Goal: Information Seeking & Learning: Learn about a topic

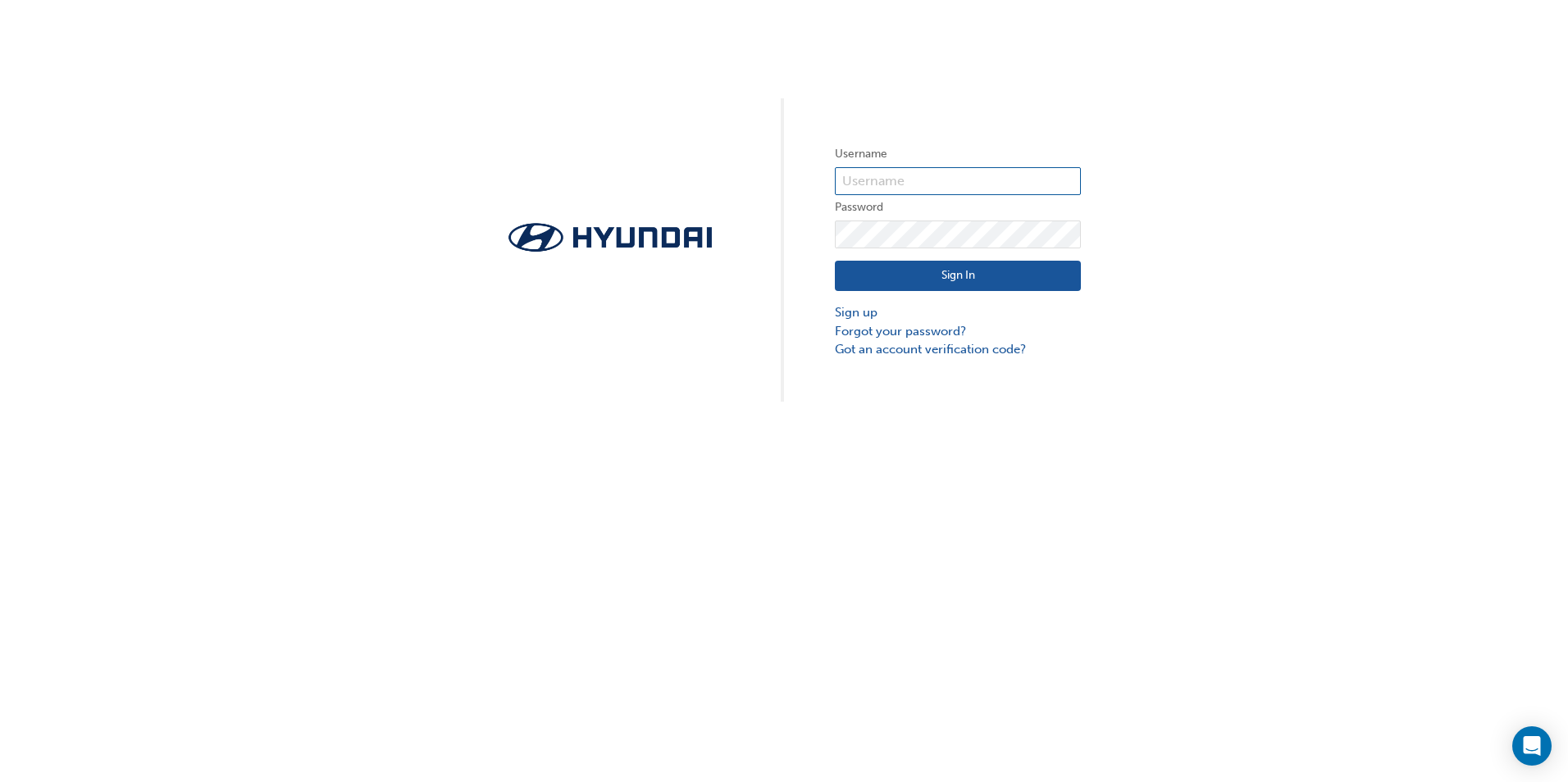
click at [898, 186] on input "text" at bounding box center [958, 181] width 246 height 28
type input "8309"
click at [860, 313] on link "Sign up" at bounding box center [958, 313] width 246 height 19
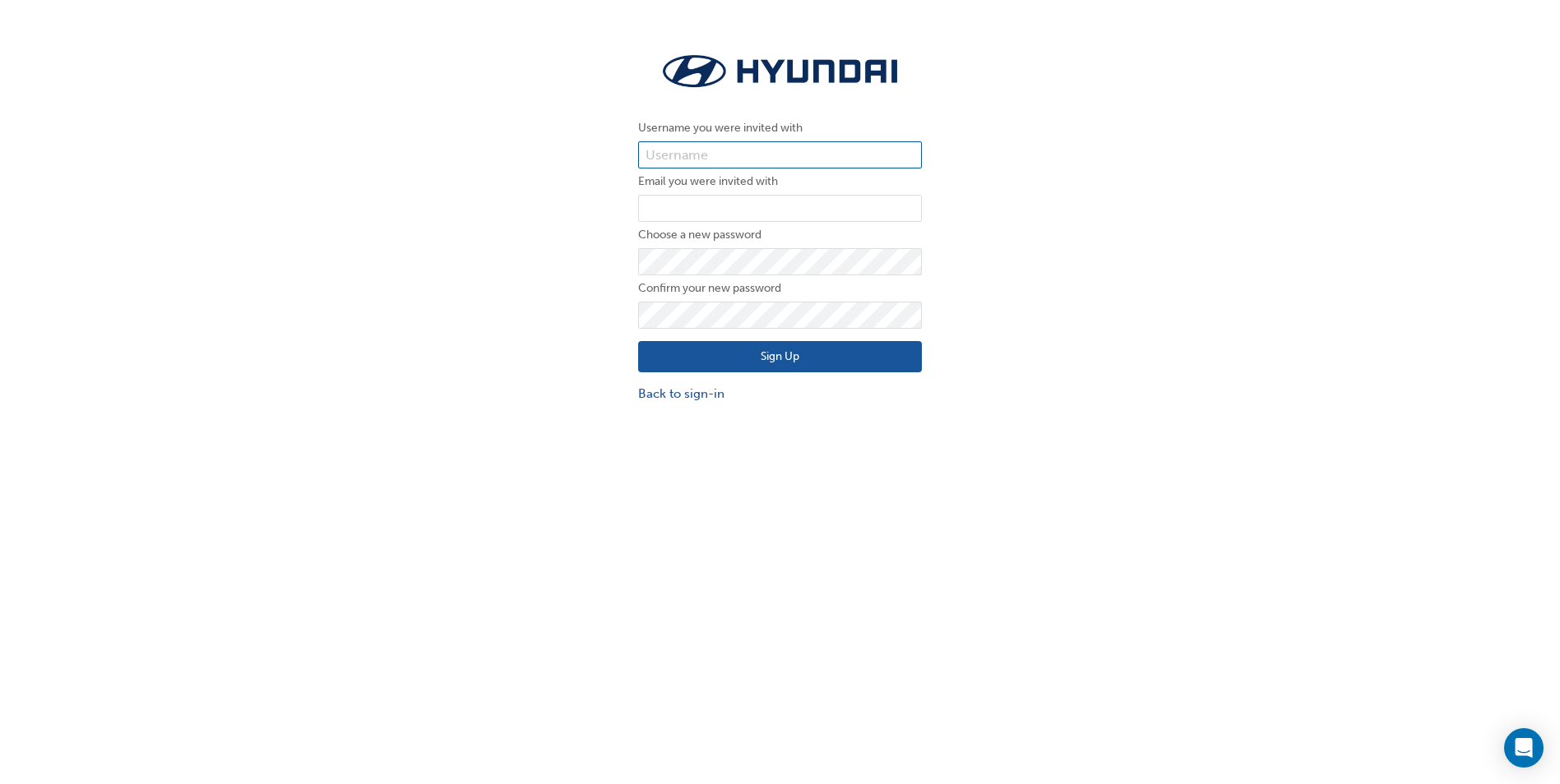
click at [675, 158] on input "text" at bounding box center [779, 155] width 283 height 28
type input "8309"
click at [744, 211] on input "email" at bounding box center [779, 208] width 283 height 28
type input "abeehag@sydneycityhyundai.com.au"
click at [781, 360] on button "Sign Up" at bounding box center [779, 356] width 283 height 31
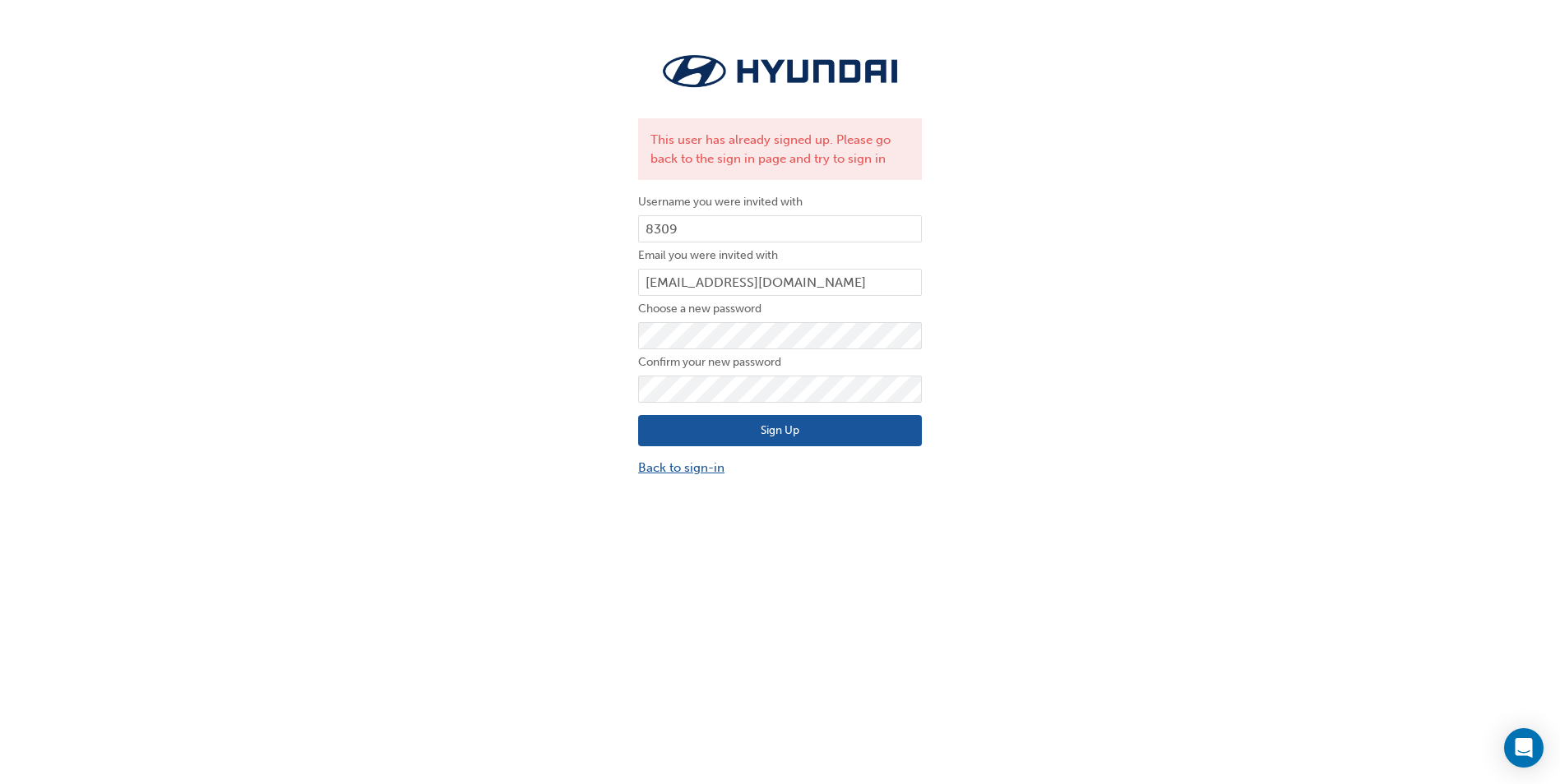
click at [662, 468] on link "Back to sign-in" at bounding box center [779, 468] width 283 height 19
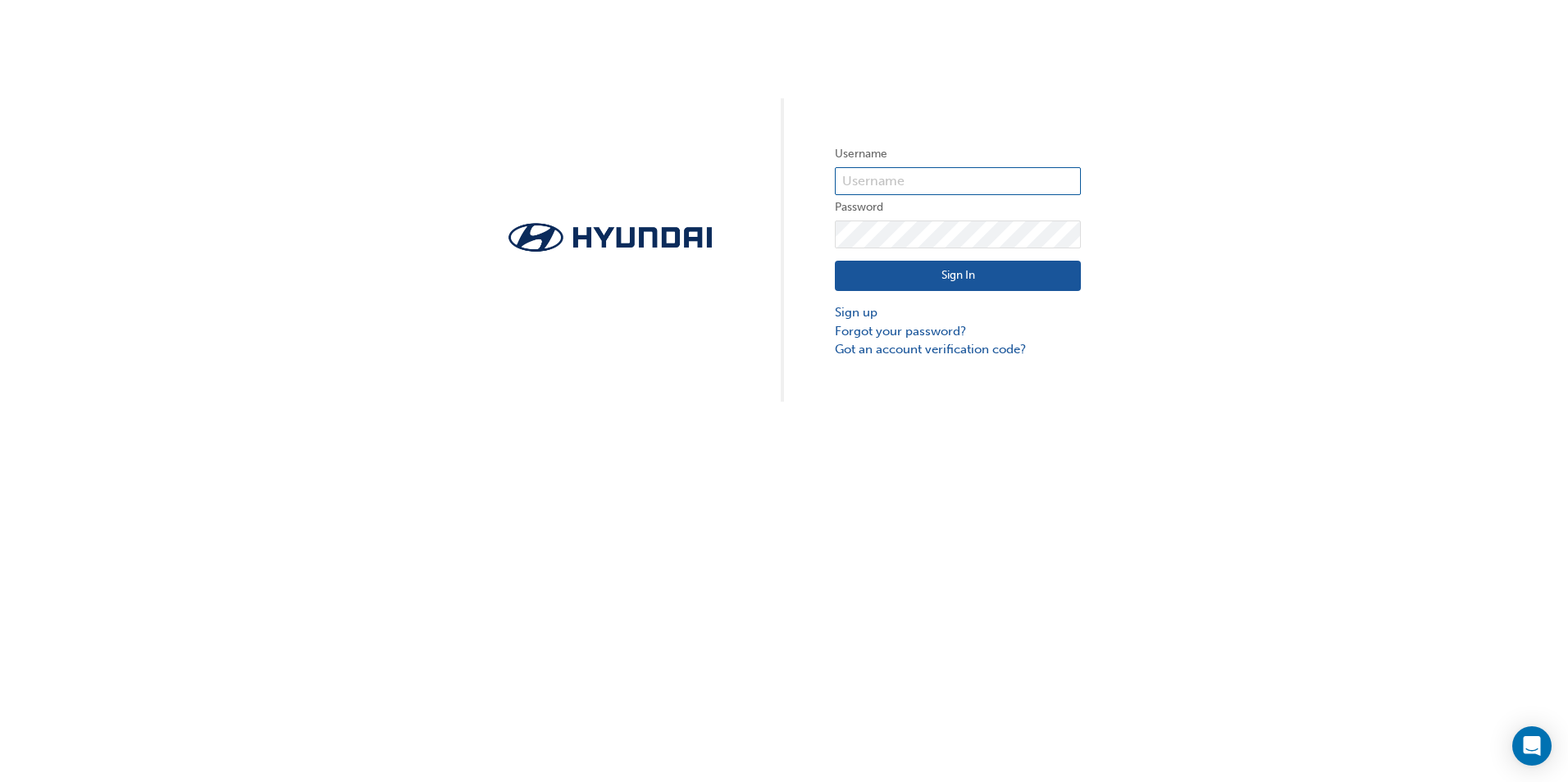
click at [877, 180] on input "text" at bounding box center [958, 181] width 246 height 28
type input "8309"
click button "Sign In" at bounding box center [958, 276] width 246 height 31
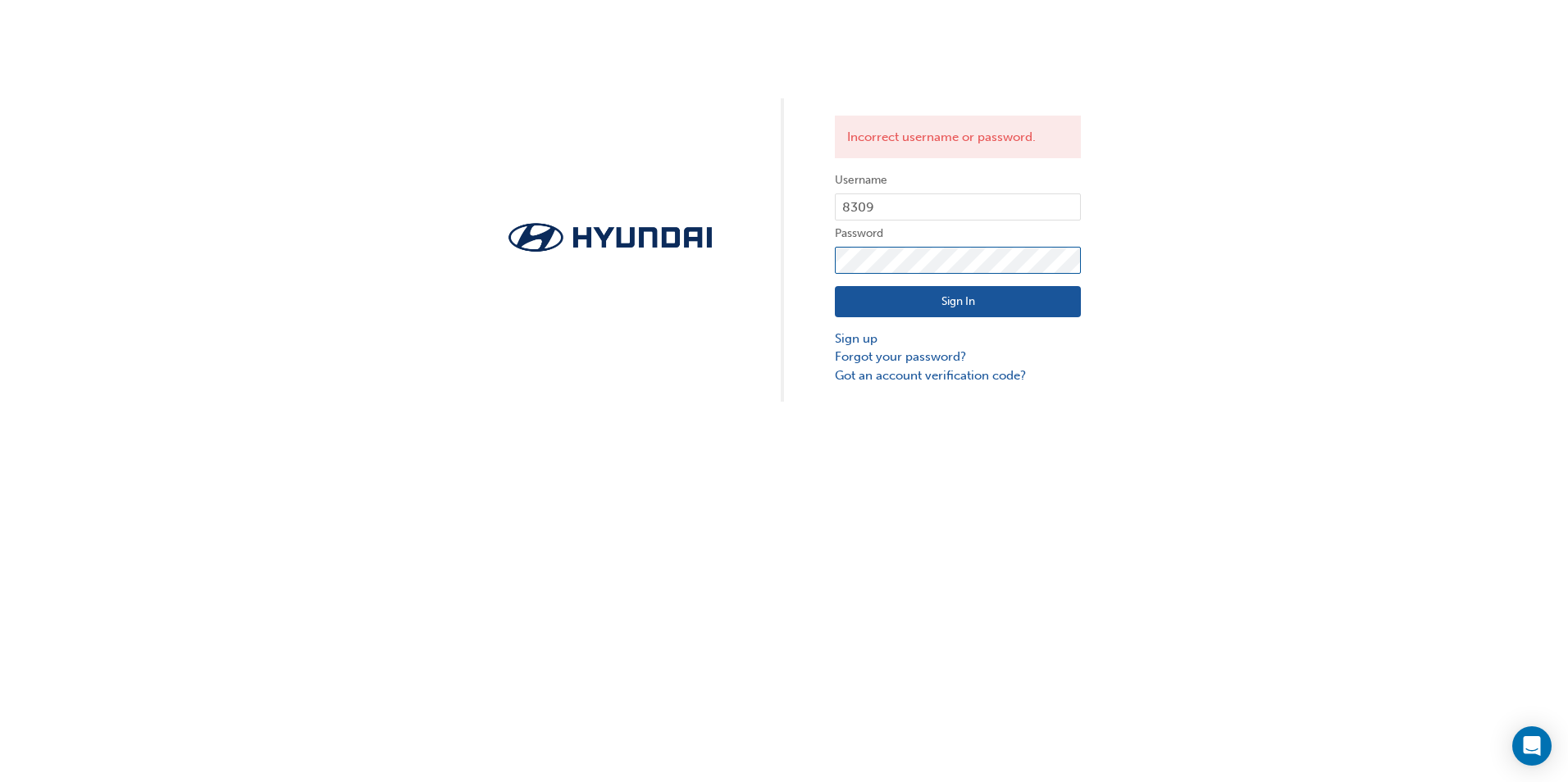
click at [808, 267] on div "Incorrect username or password. Username 8309 Password Sign In Sign up Forgot y…" at bounding box center [784, 201] width 1568 height 402
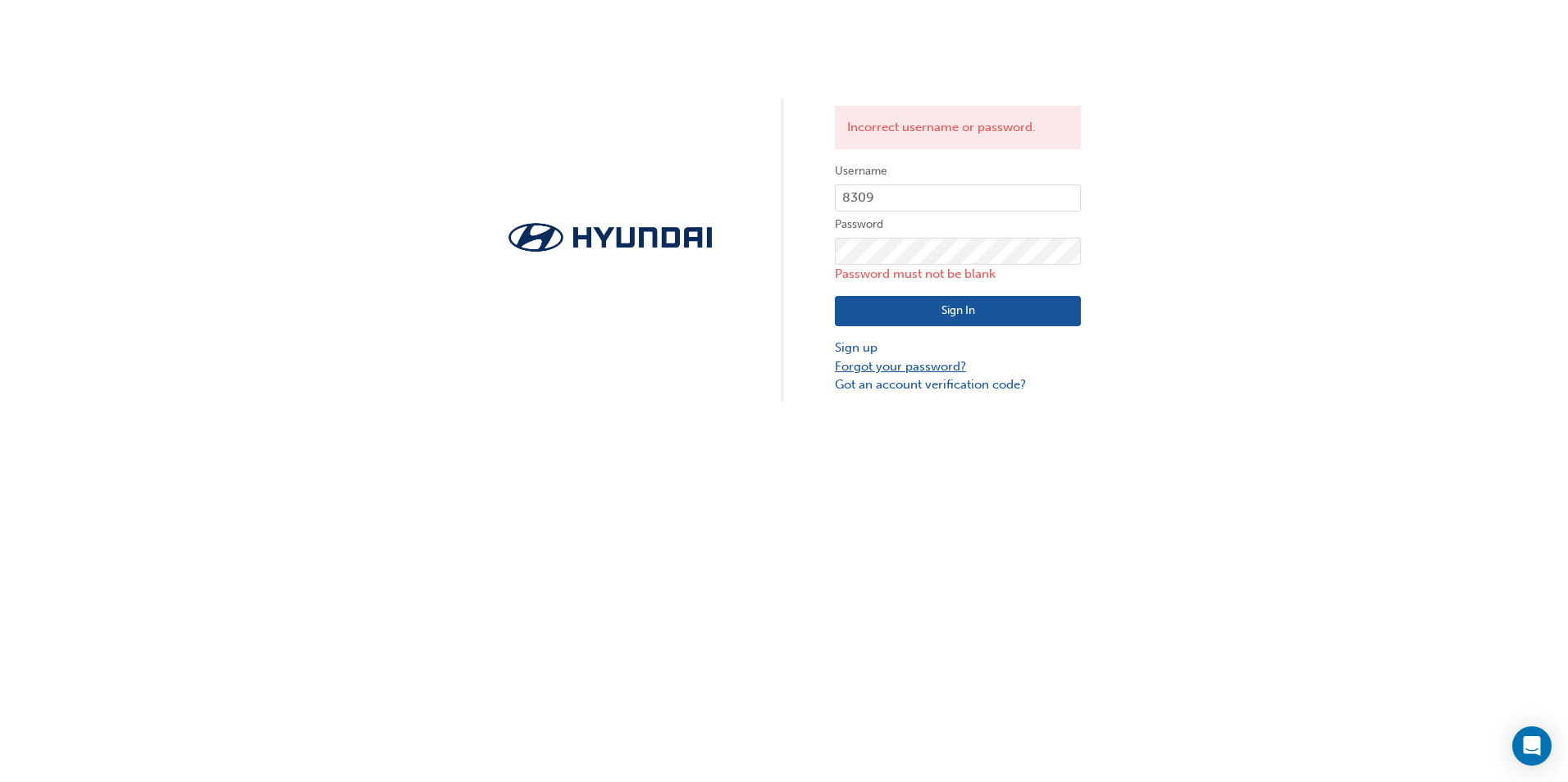
click at [878, 367] on link "Forgot your password?" at bounding box center [958, 367] width 246 height 19
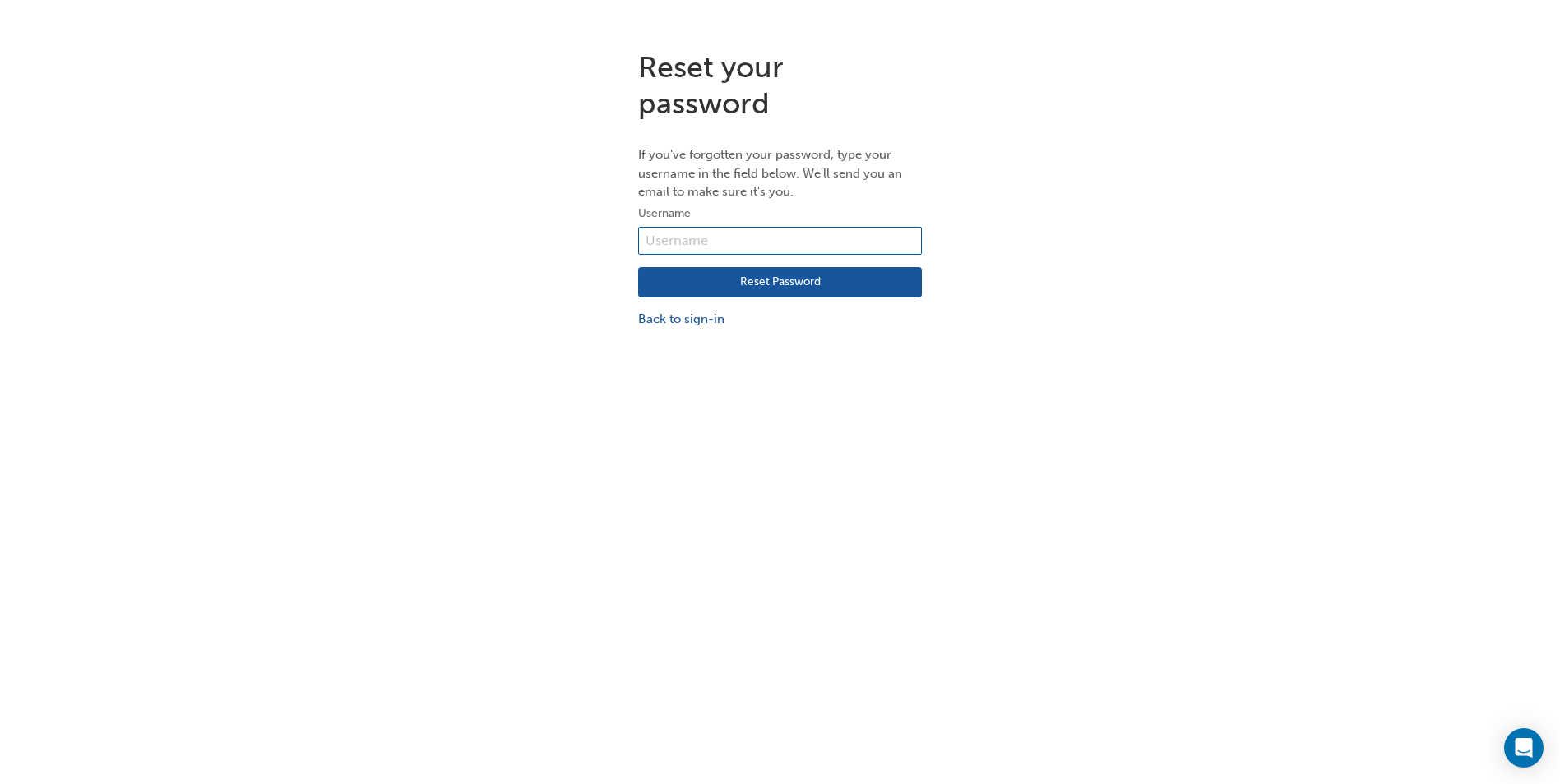
click at [683, 241] on input "text" at bounding box center [779, 240] width 283 height 28
type input "8309"
click at [761, 281] on button "Reset Password" at bounding box center [779, 282] width 283 height 31
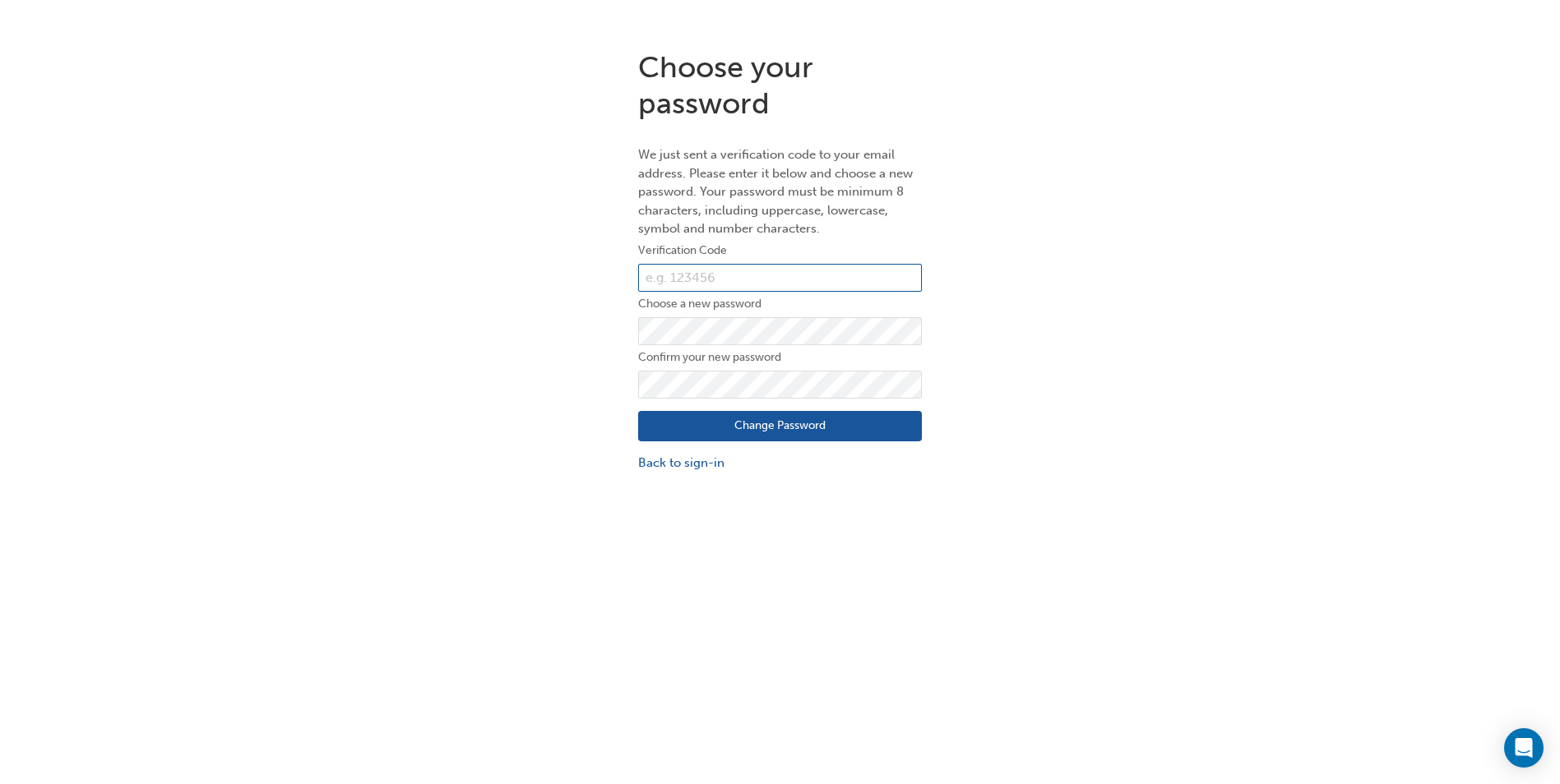
click at [667, 278] on input "text" at bounding box center [779, 277] width 283 height 28
paste input "212765"
type input "212765"
click at [786, 427] on button "Change Password" at bounding box center [779, 426] width 283 height 31
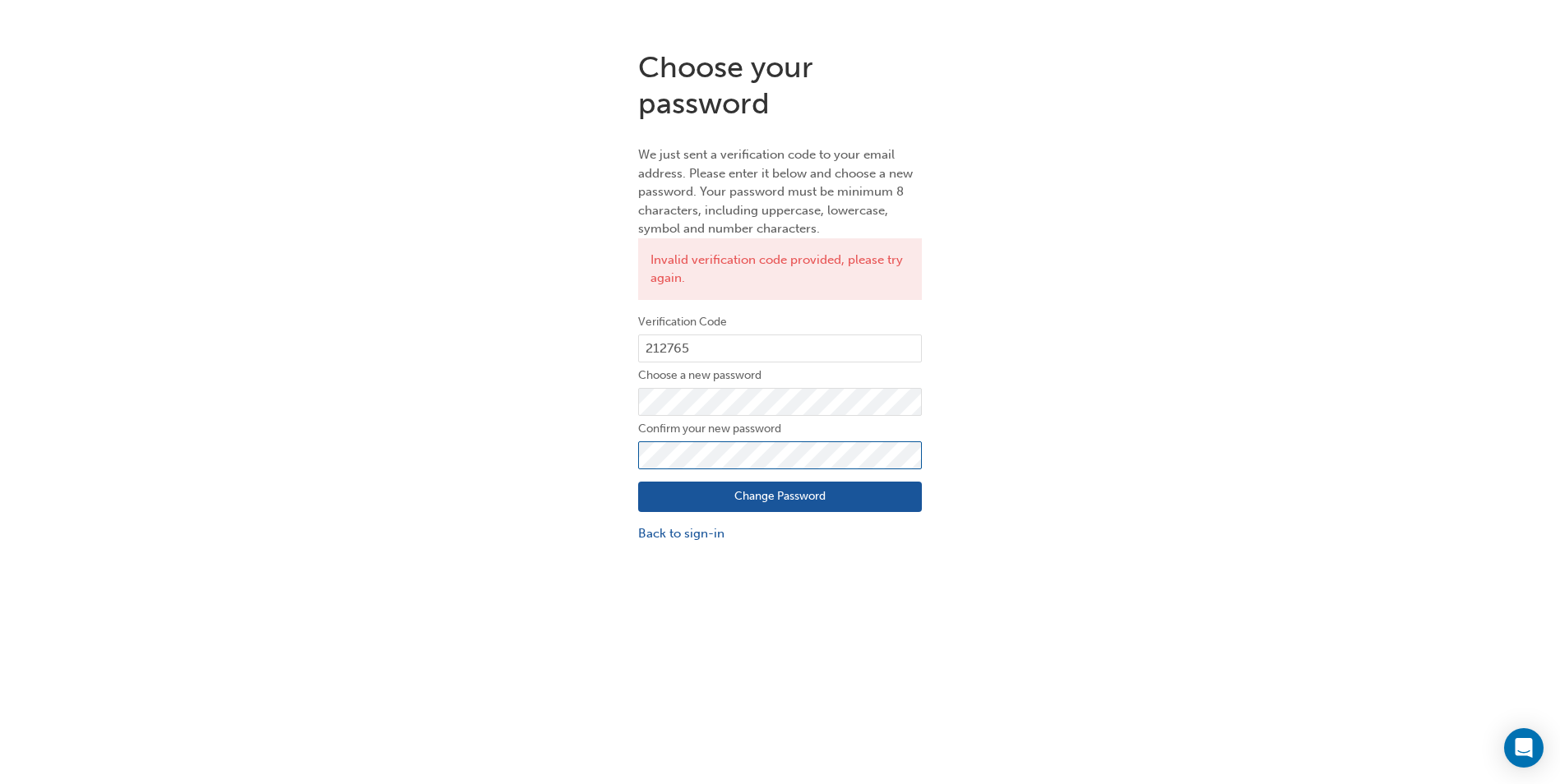
click at [635, 463] on div "Choose your password We just sent a verification code to your email address. Pl…" at bounding box center [780, 296] width 308 height 518
click at [776, 495] on button "Change Password" at bounding box center [779, 497] width 283 height 31
click at [572, 417] on div "Choose your password We just sent a verification code to your email address. Pl…" at bounding box center [780, 296] width 1560 height 518
click at [768, 496] on button "Change Password" at bounding box center [779, 497] width 283 height 31
click at [704, 348] on input "212765" at bounding box center [779, 348] width 283 height 28
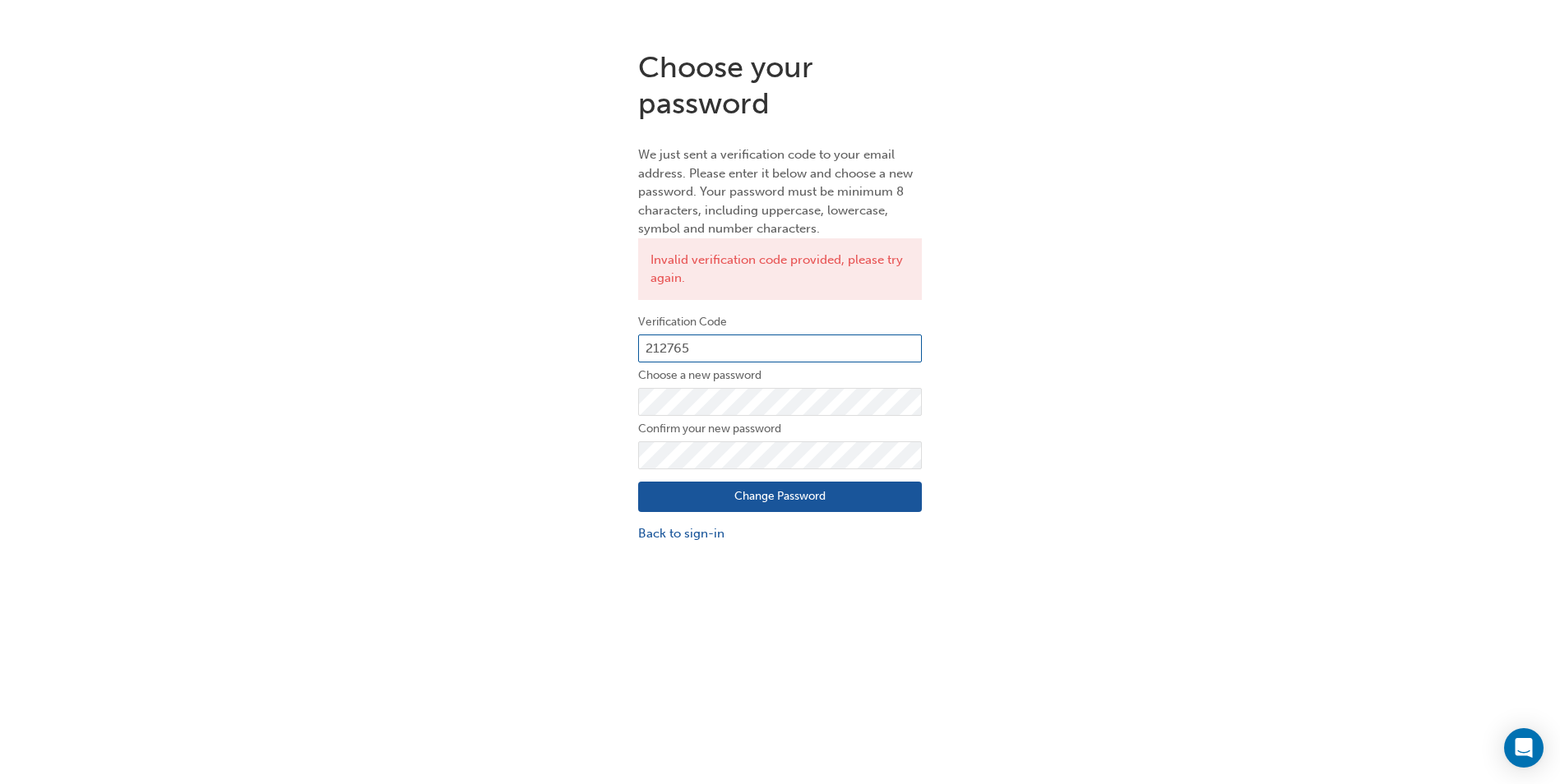
click at [704, 348] on input "212765" at bounding box center [779, 348] width 283 height 28
paste input "7786"
type input "27786"
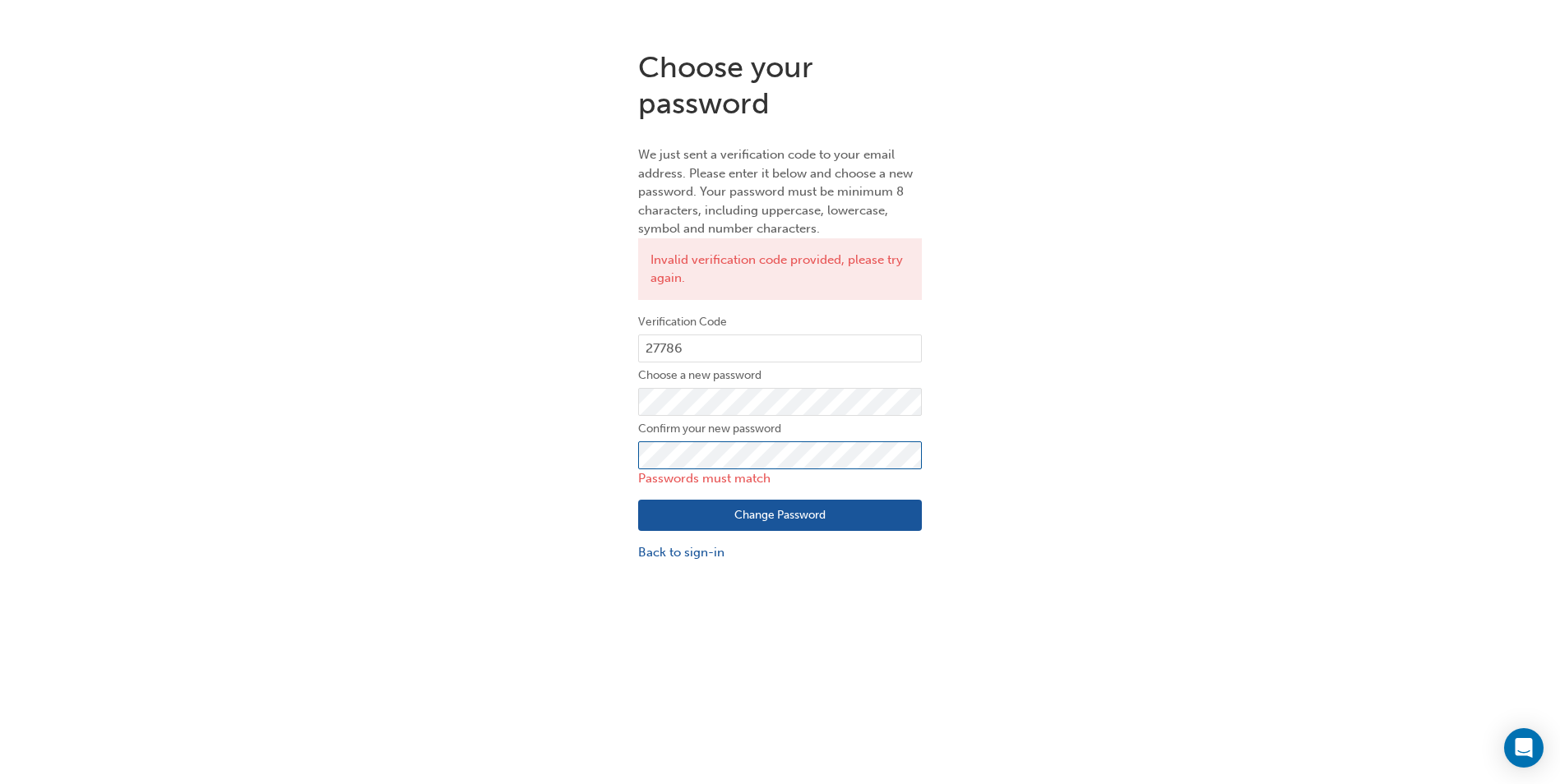
click at [618, 473] on div "Choose your password We just sent a verification code to your email address. Pl…" at bounding box center [780, 305] width 1560 height 537
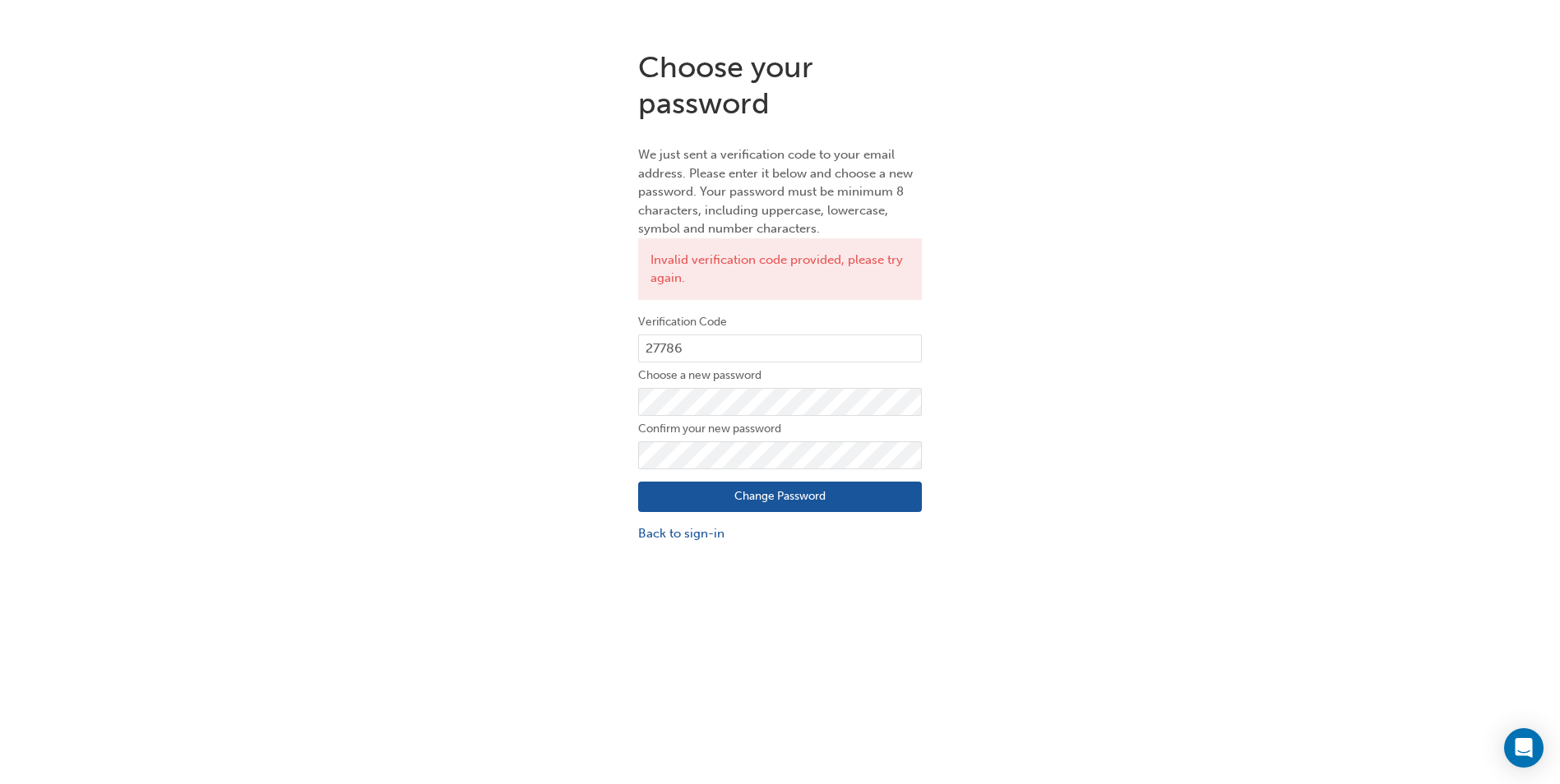
click at [777, 496] on button "Change Password" at bounding box center [779, 497] width 283 height 31
click at [688, 346] on input "27786" at bounding box center [779, 348] width 283 height 28
paste input "0"
type input "027786"
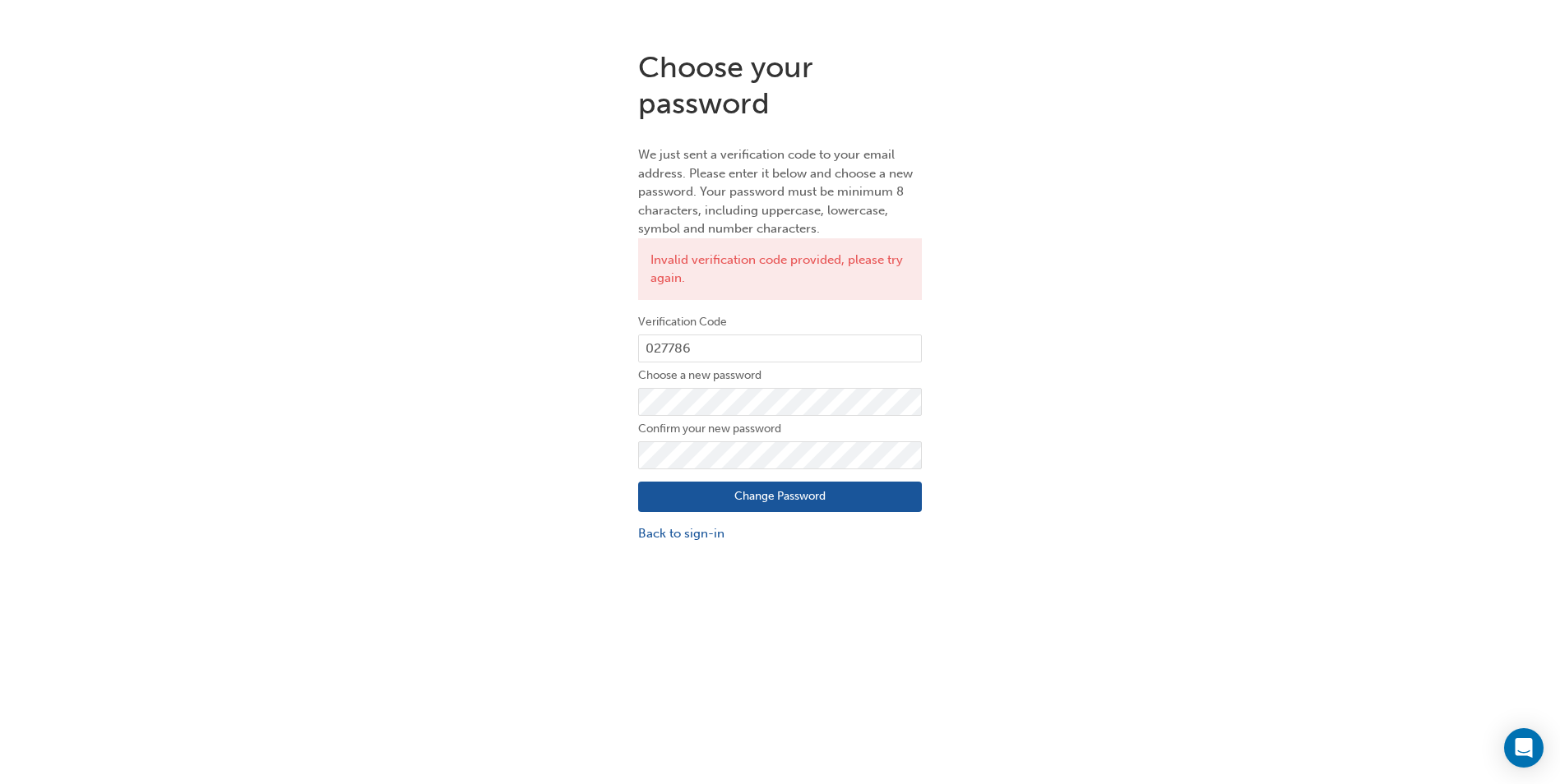
click at [745, 497] on button "Change Password" at bounding box center [779, 497] width 283 height 31
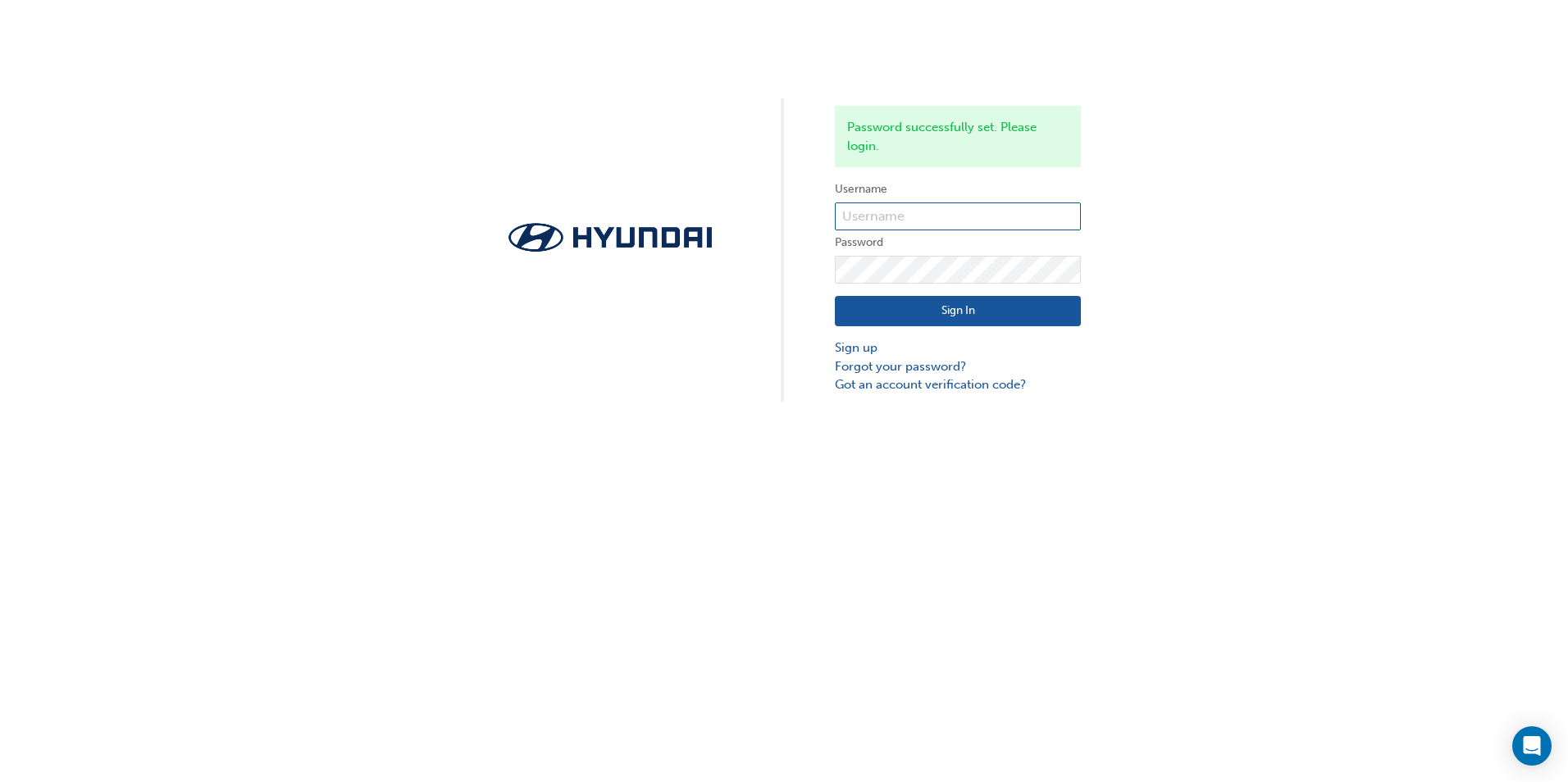
type input "8309"
click at [949, 310] on button "Sign In" at bounding box center [958, 311] width 246 height 31
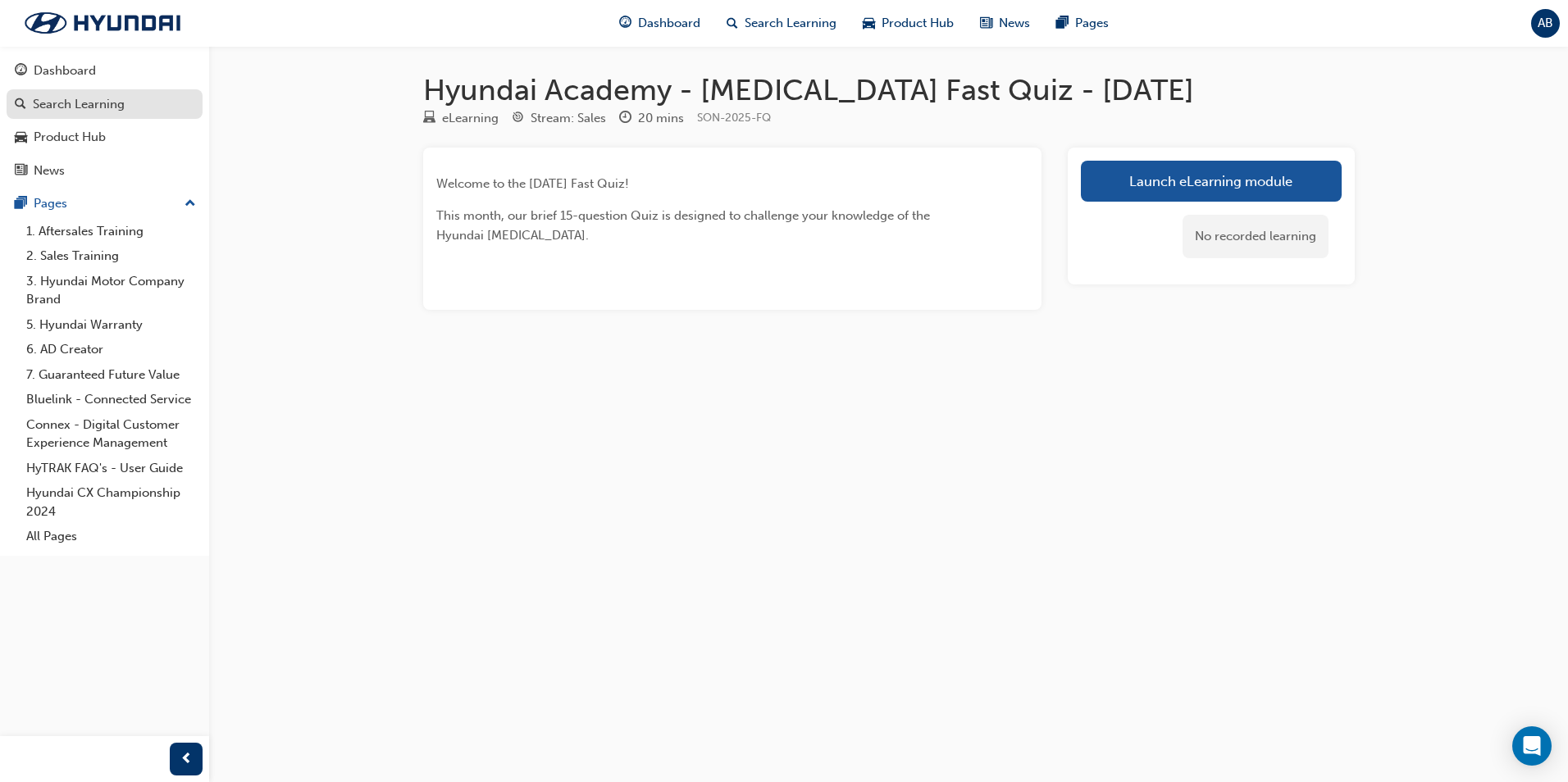
click at [102, 105] on div "Search Learning" at bounding box center [78, 105] width 92 height 19
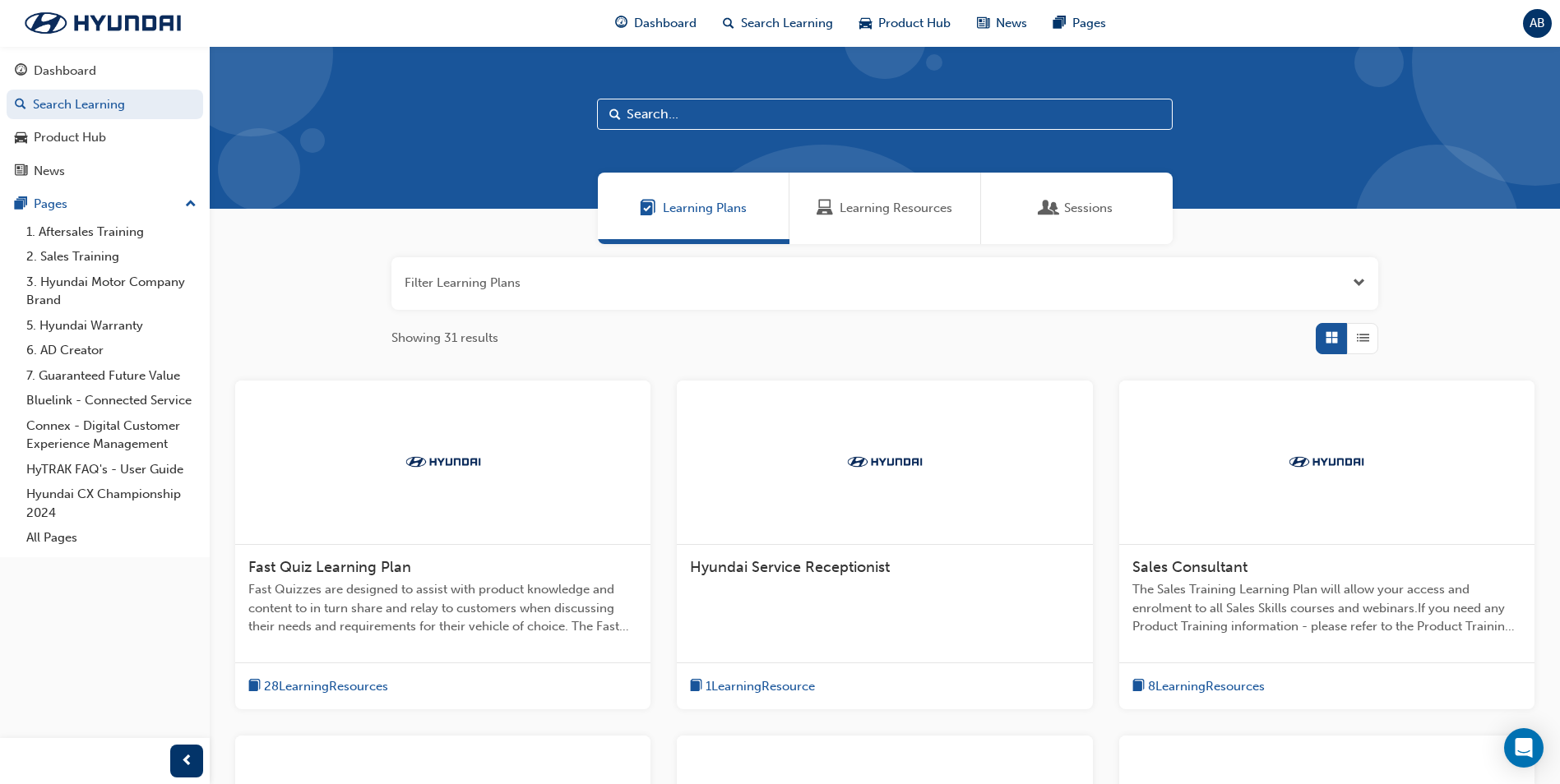
click at [353, 574] on span "Fast Quiz Learning Plan" at bounding box center [330, 567] width 162 height 18
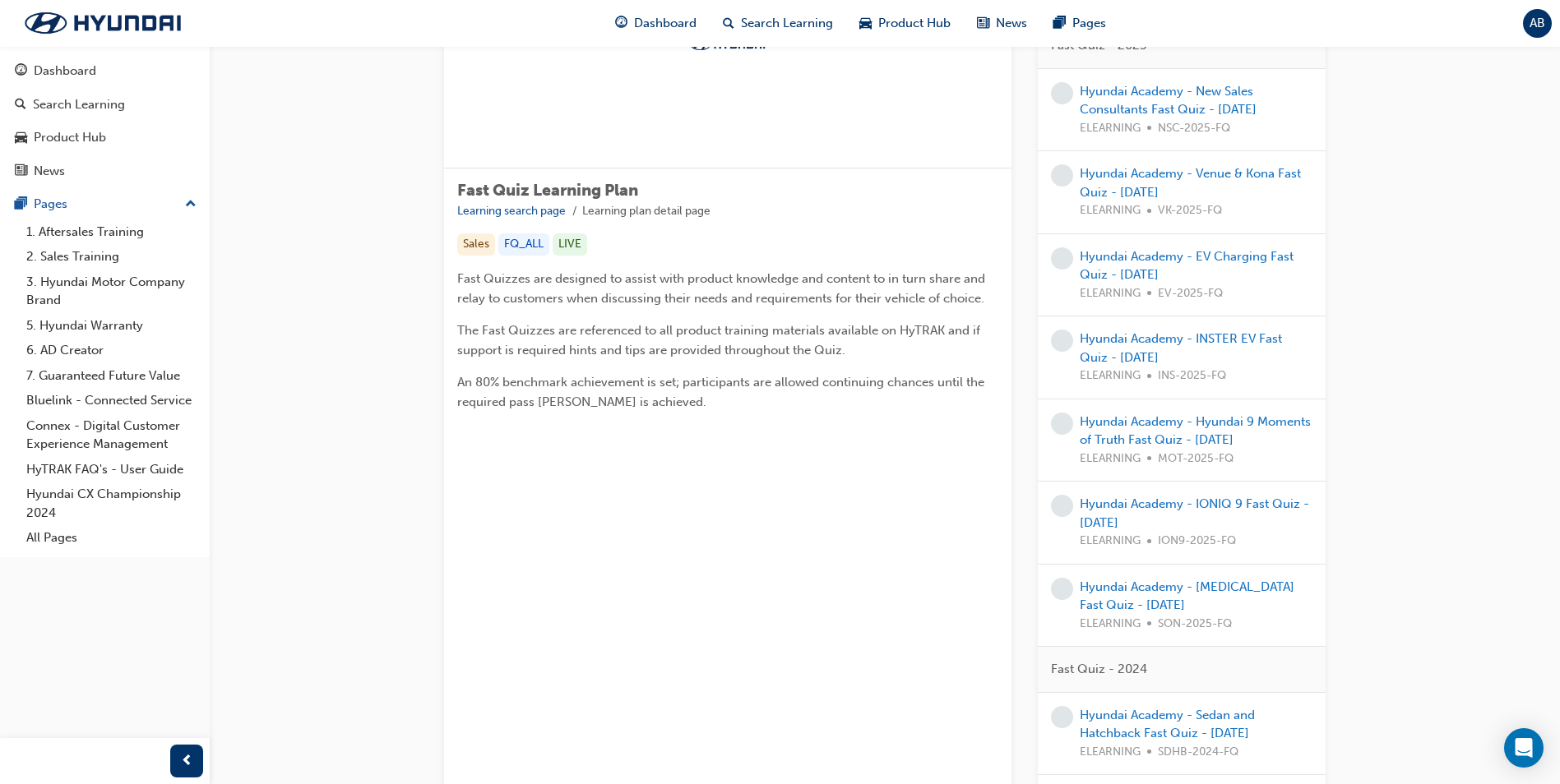
scroll to position [164, 0]
click at [1137, 609] on link "Hyundai Academy - Sonata Fast Quiz - September 2025" at bounding box center [1187, 595] width 215 height 34
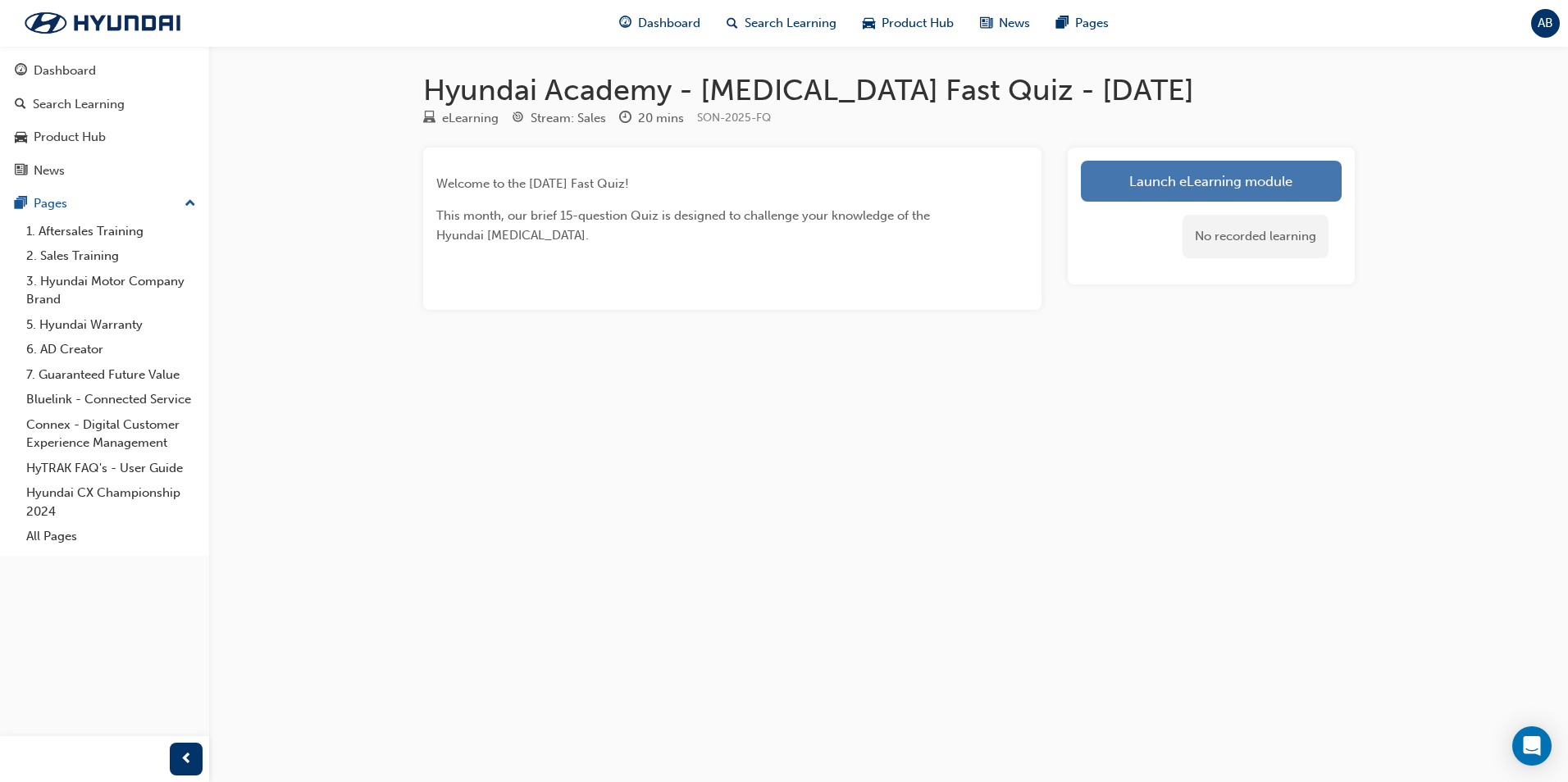
click at [1180, 183] on link "Launch eLearning module" at bounding box center [1211, 181] width 261 height 41
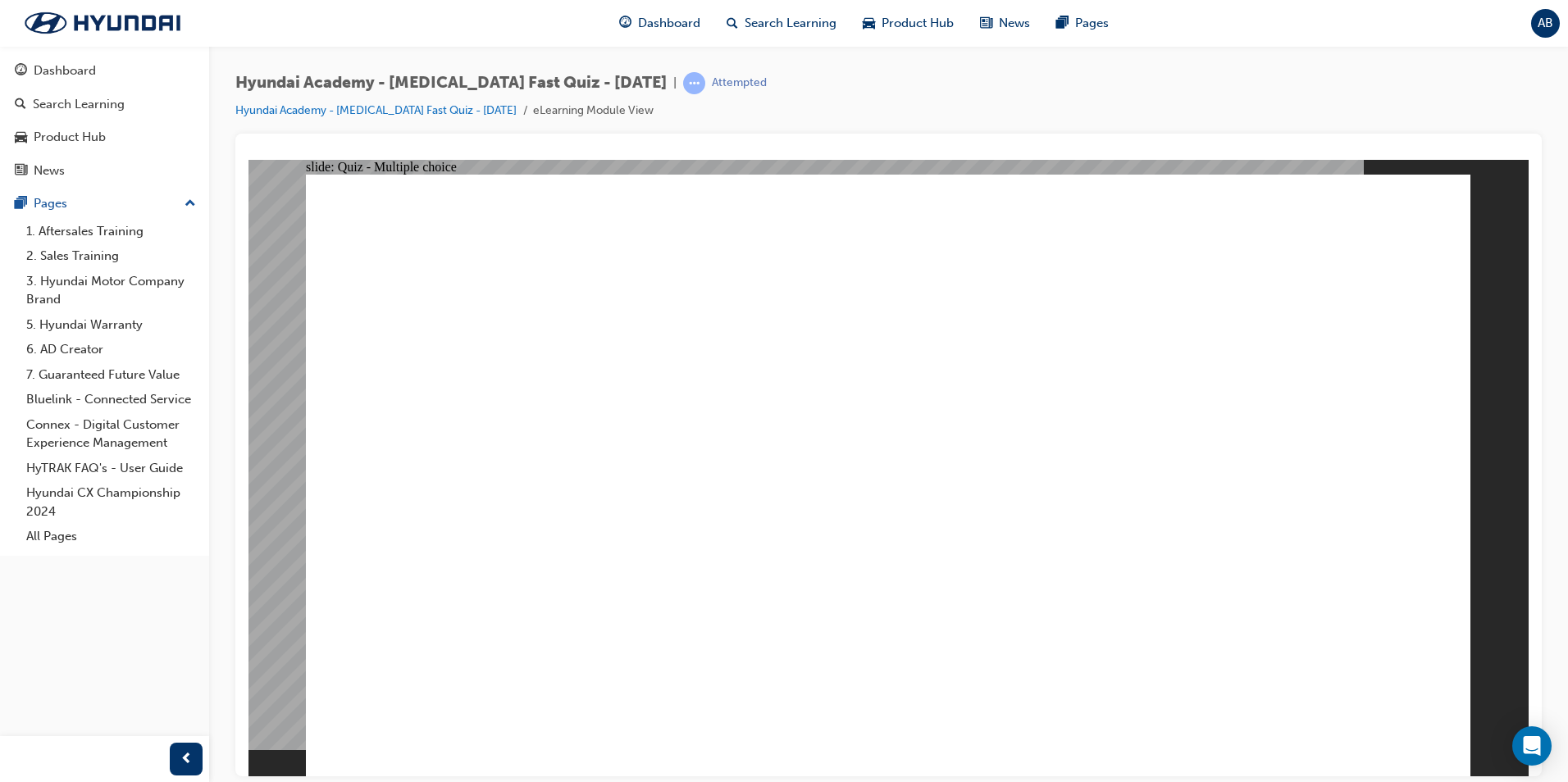
radio input "true"
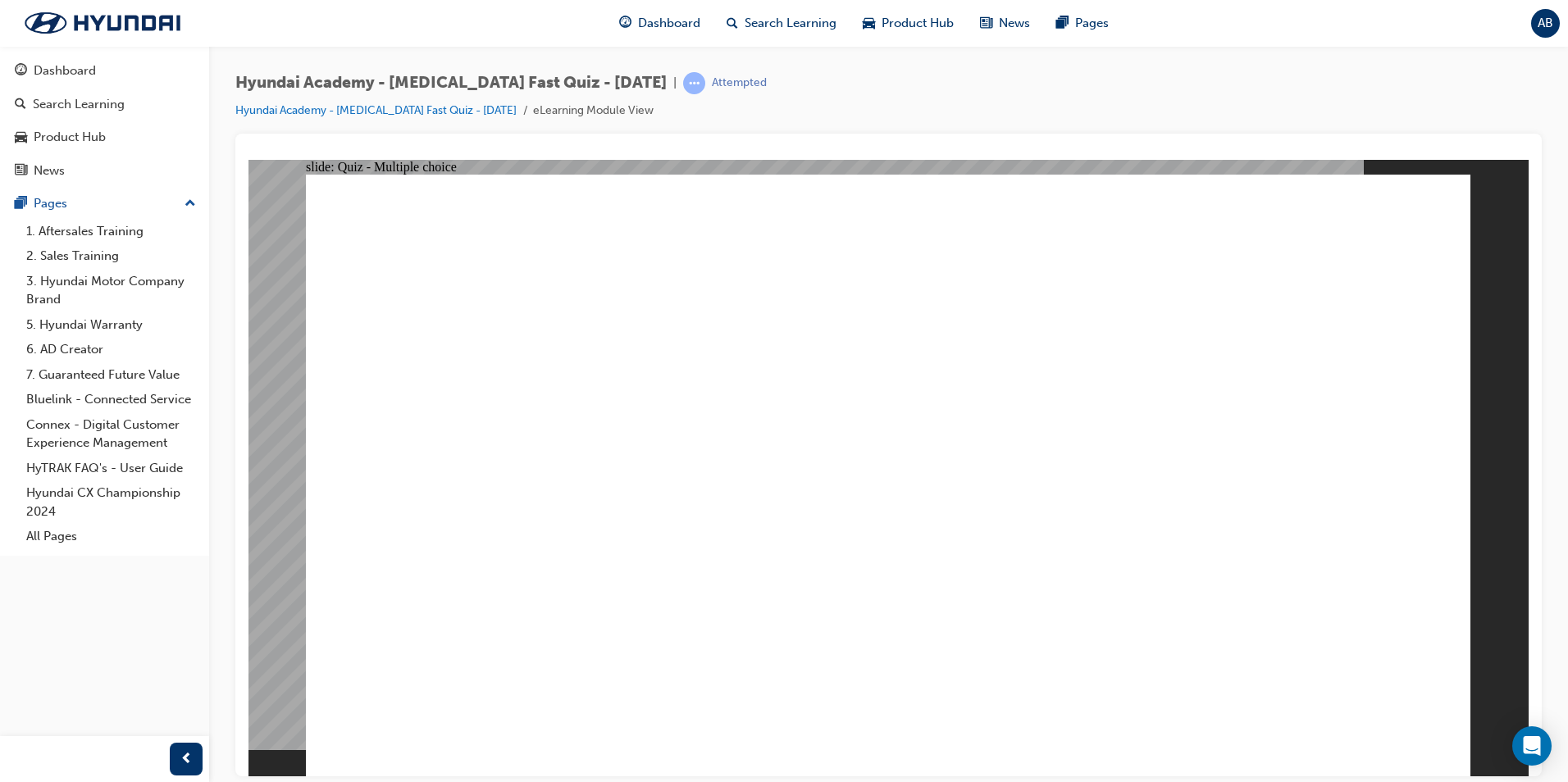
radio input "true"
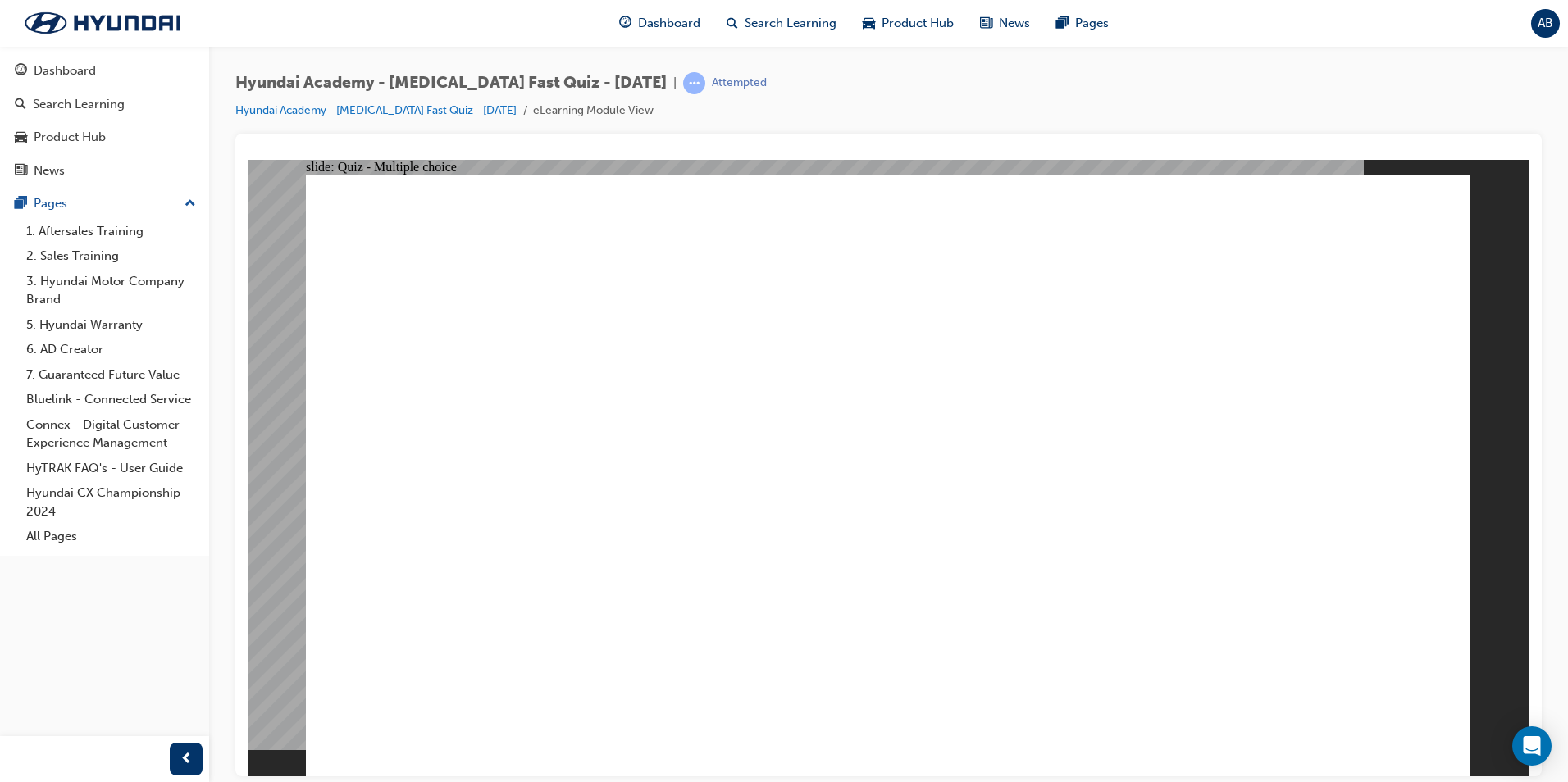
checkbox input "true"
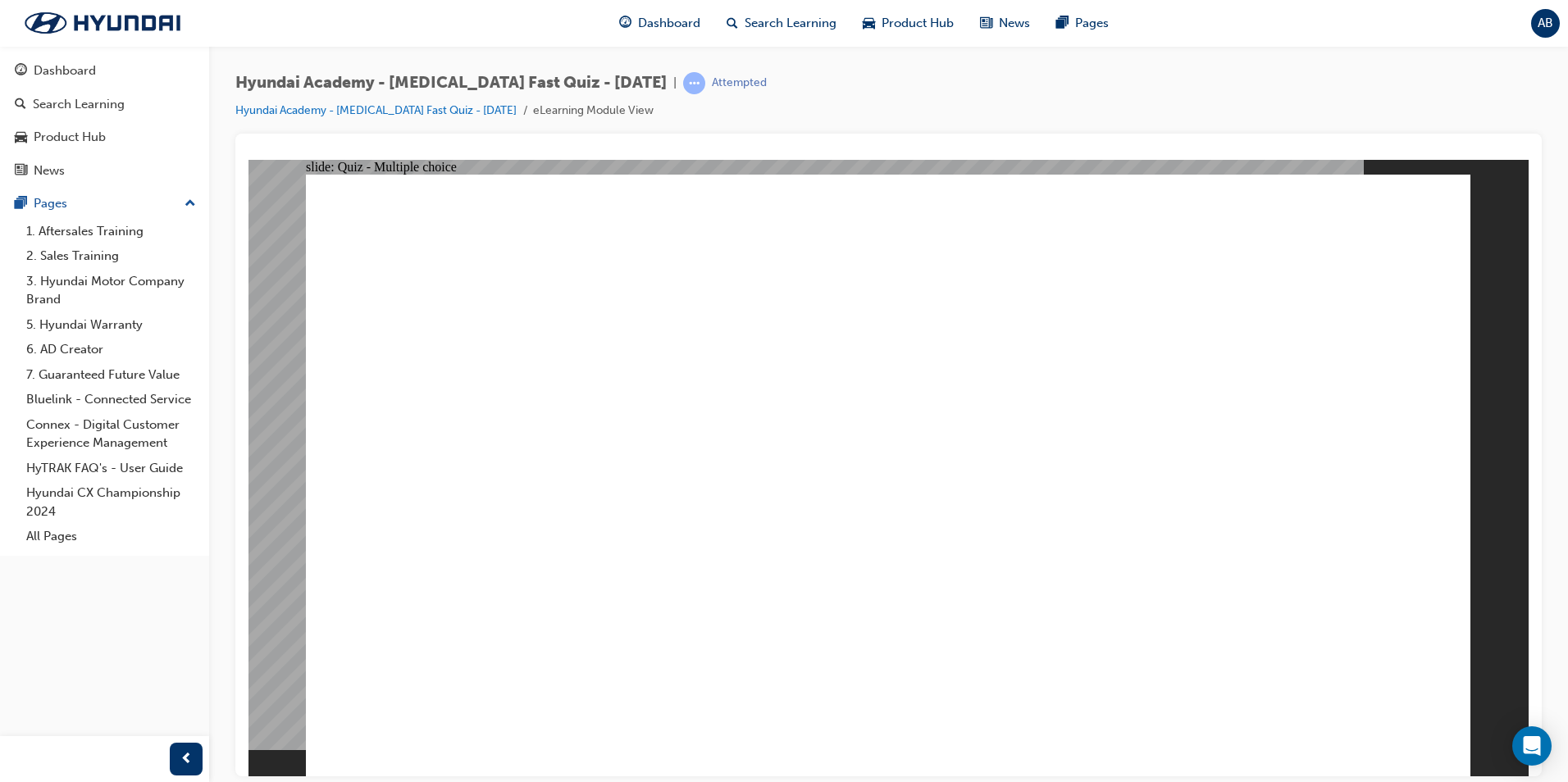
radio input "true"
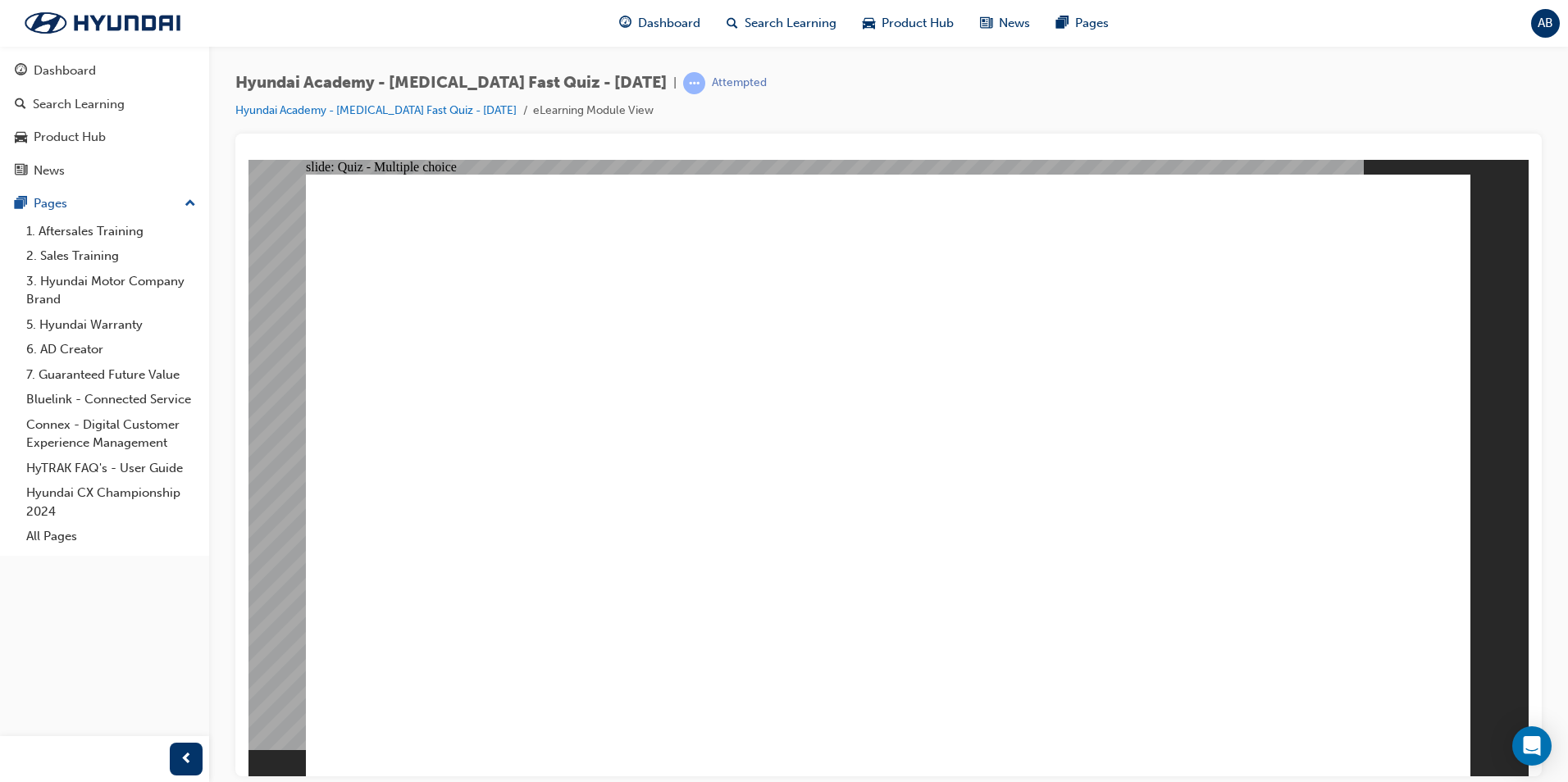
checkbox input "true"
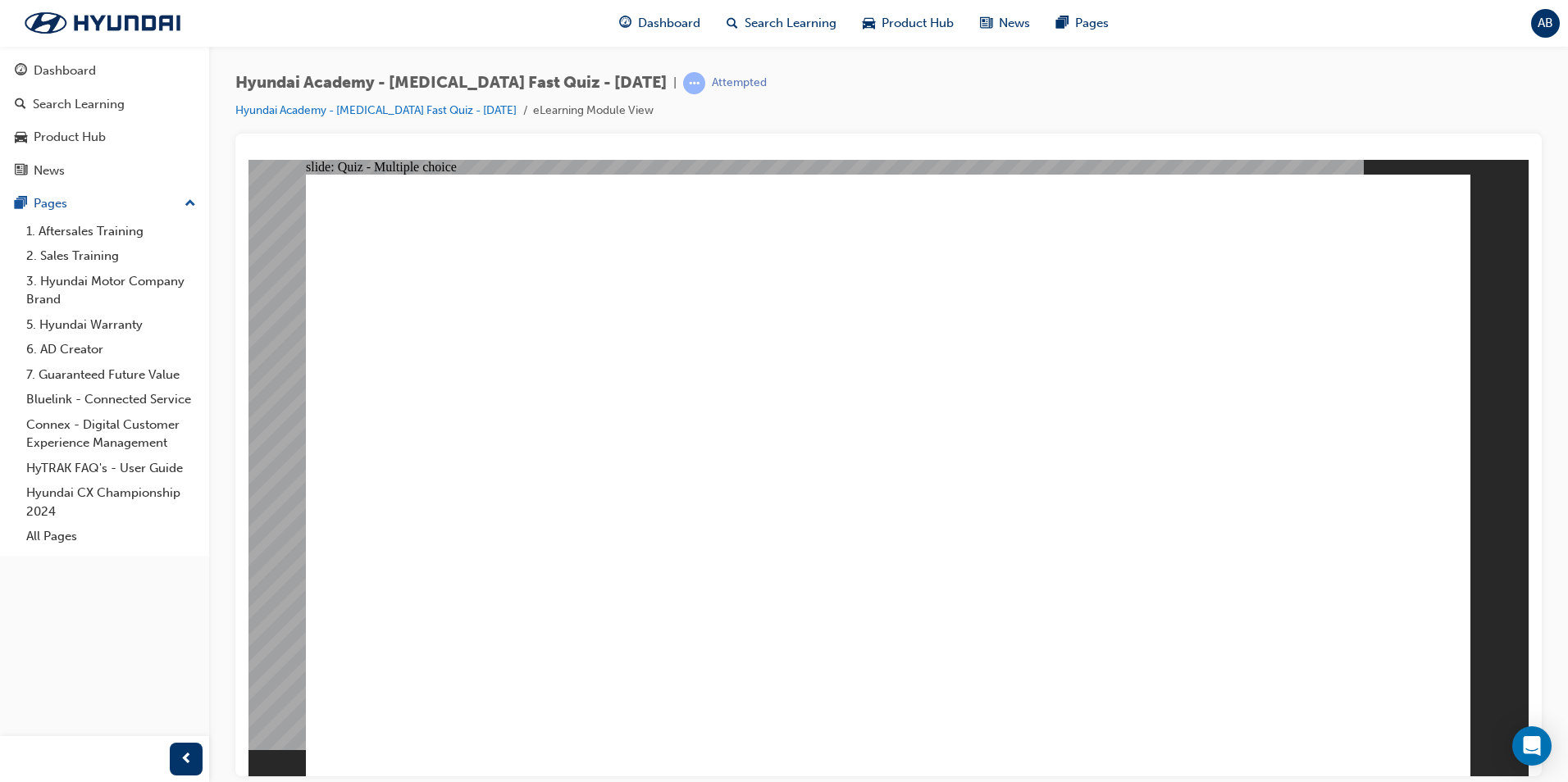
checkbox input "true"
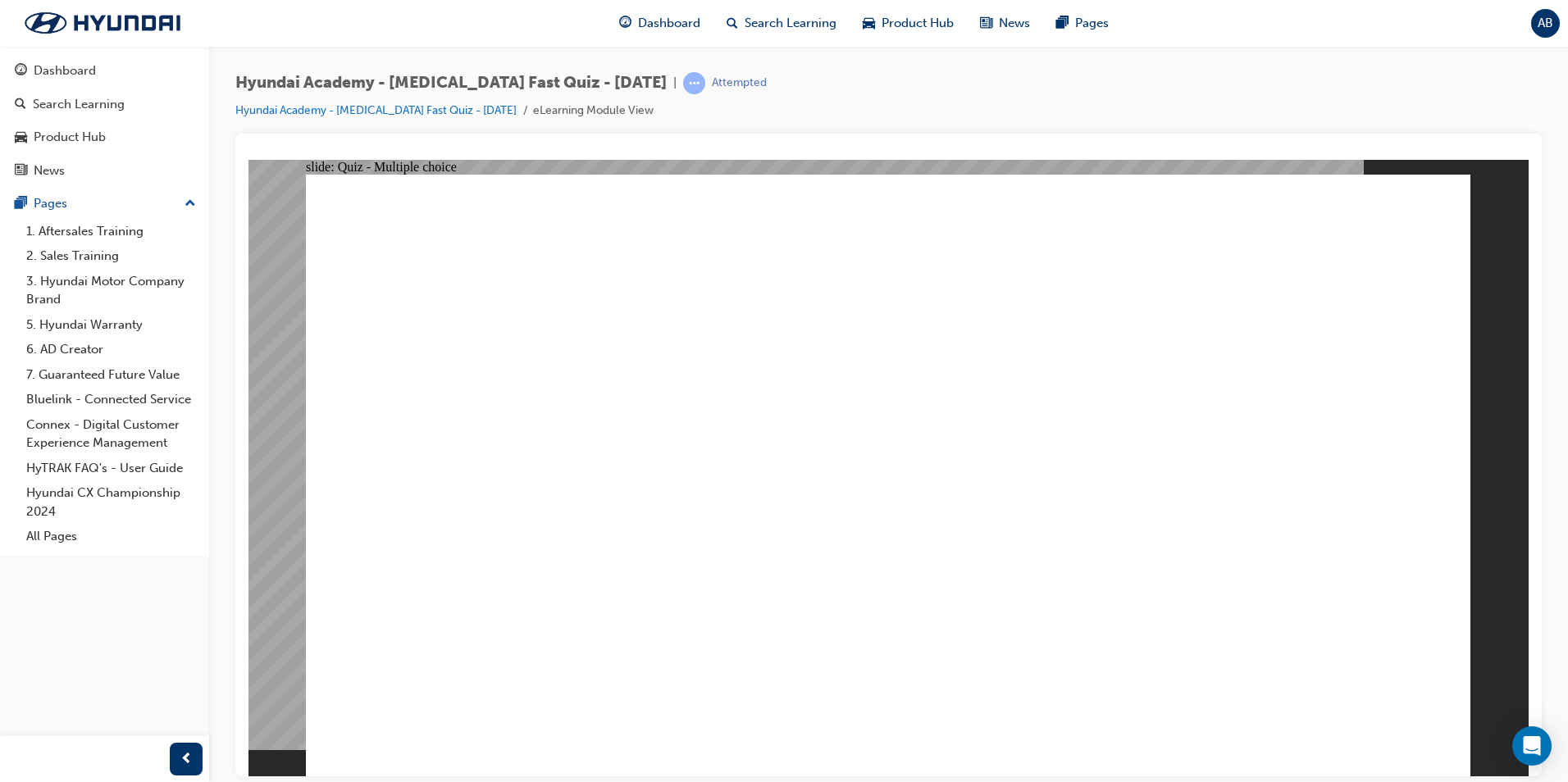
radio input "true"
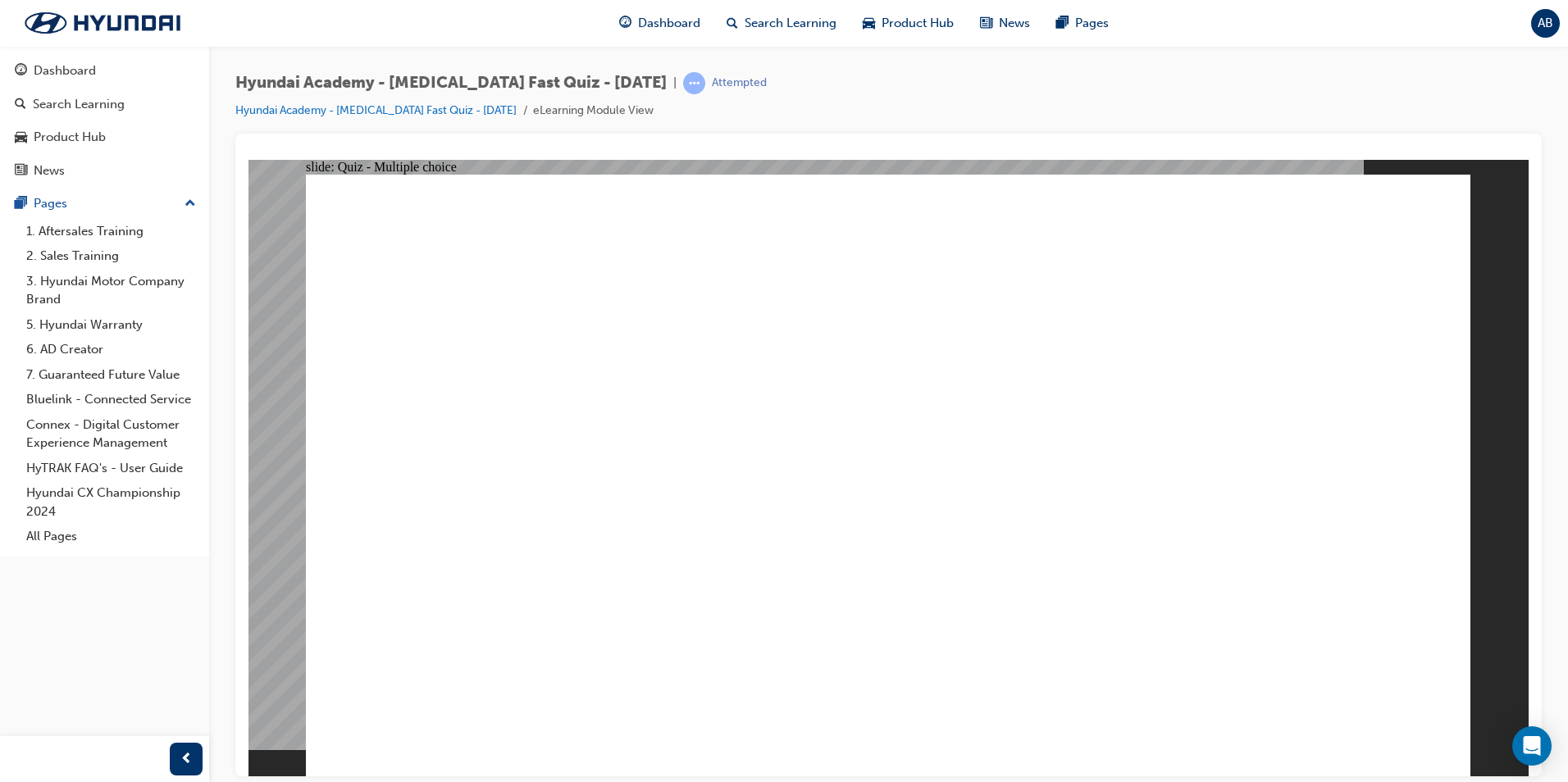
checkbox input "true"
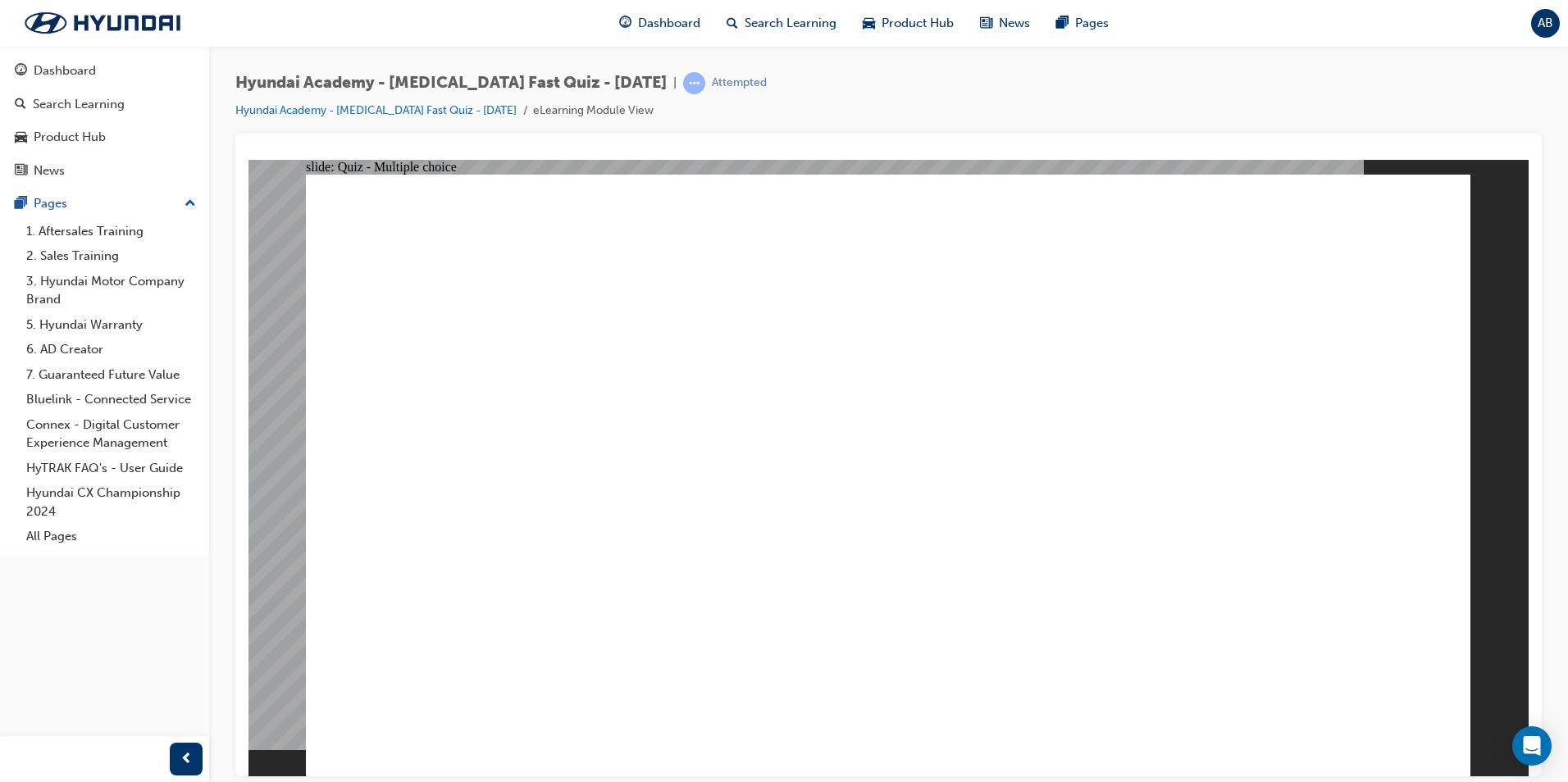
checkbox input "true"
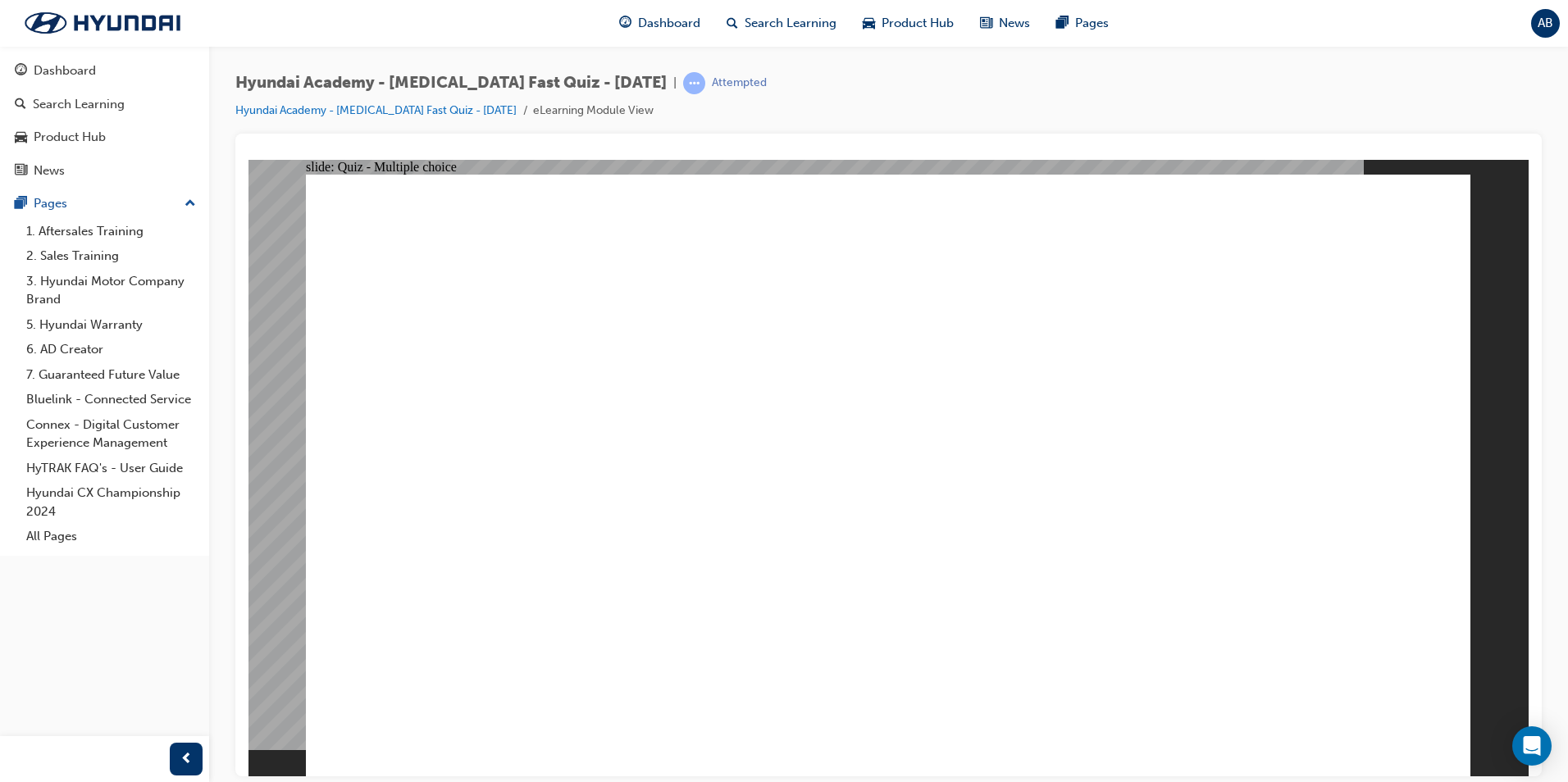
checkbox input "true"
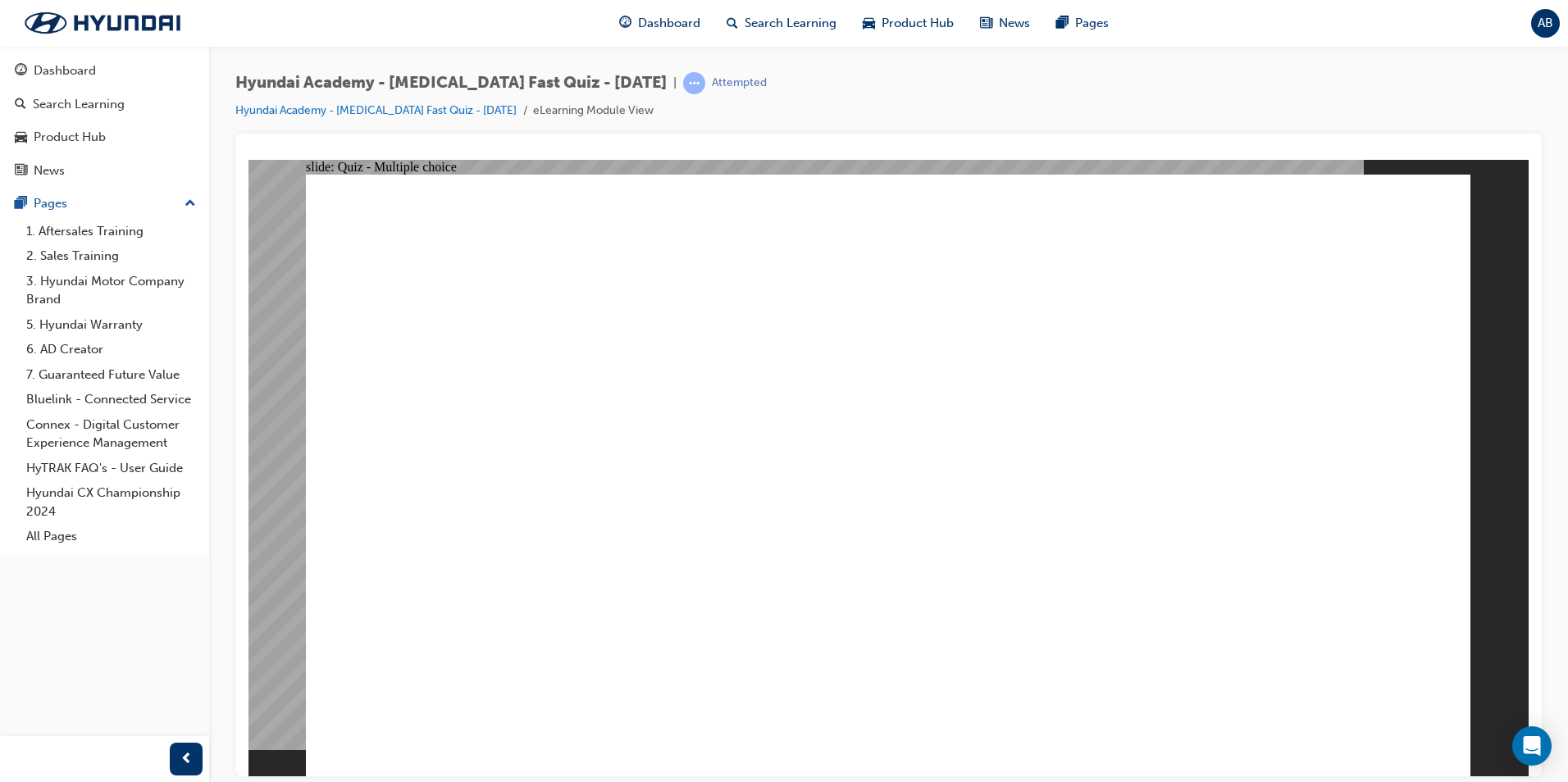
checkbox input "true"
drag, startPoint x: 864, startPoint y: 567, endPoint x: 886, endPoint y: 585, distance: 28.4
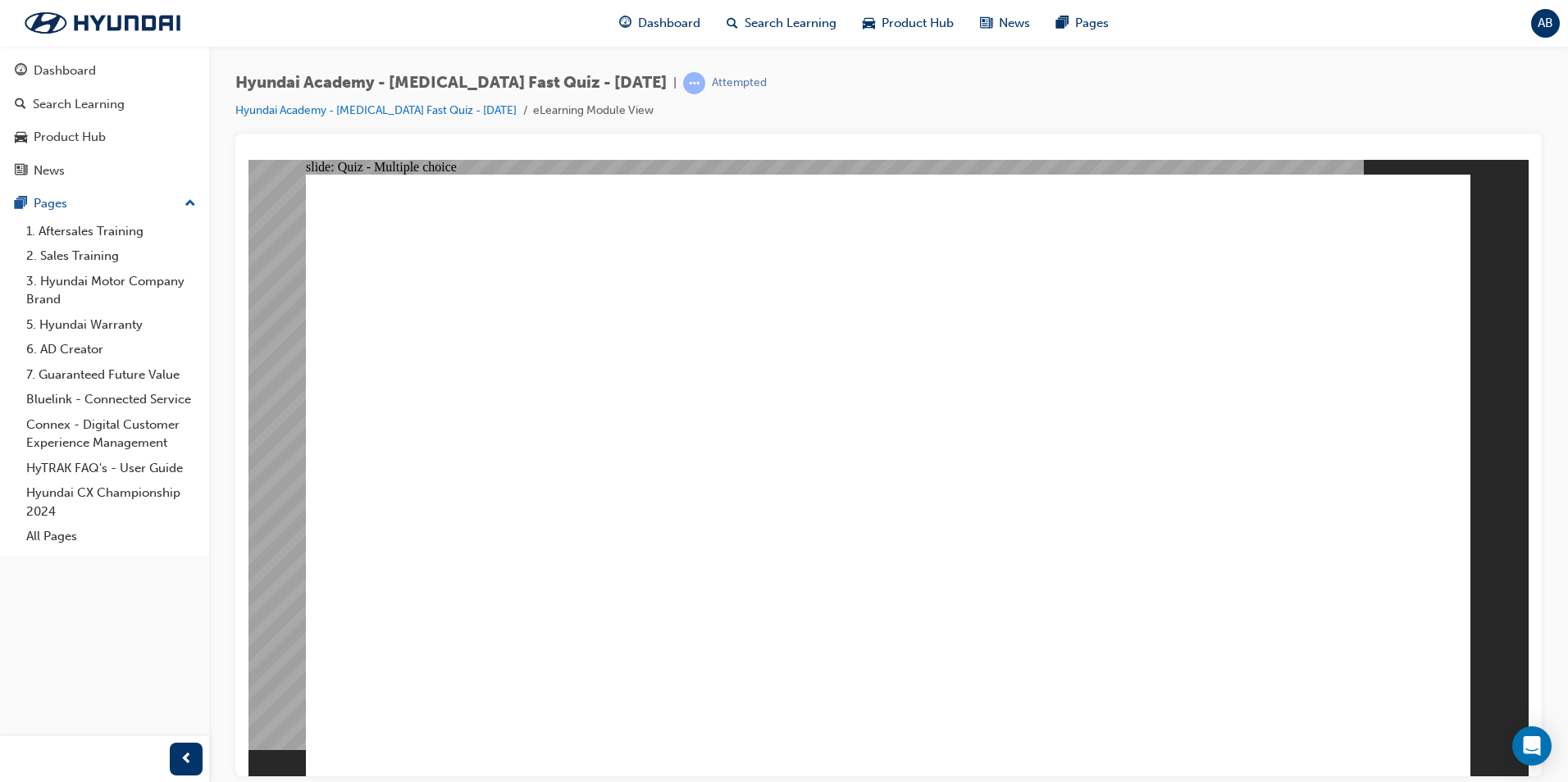
radio input "true"
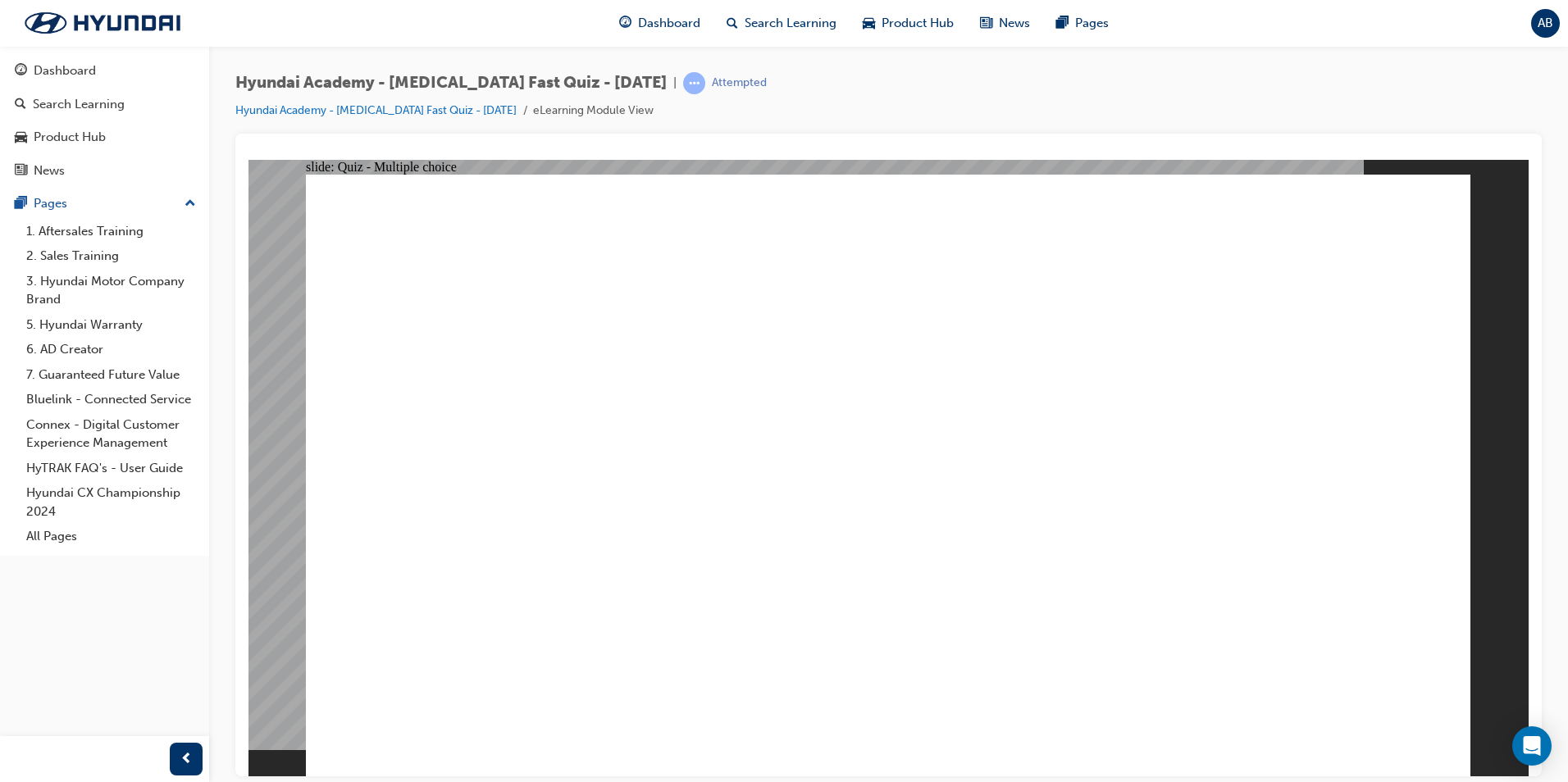
checkbox input "true"
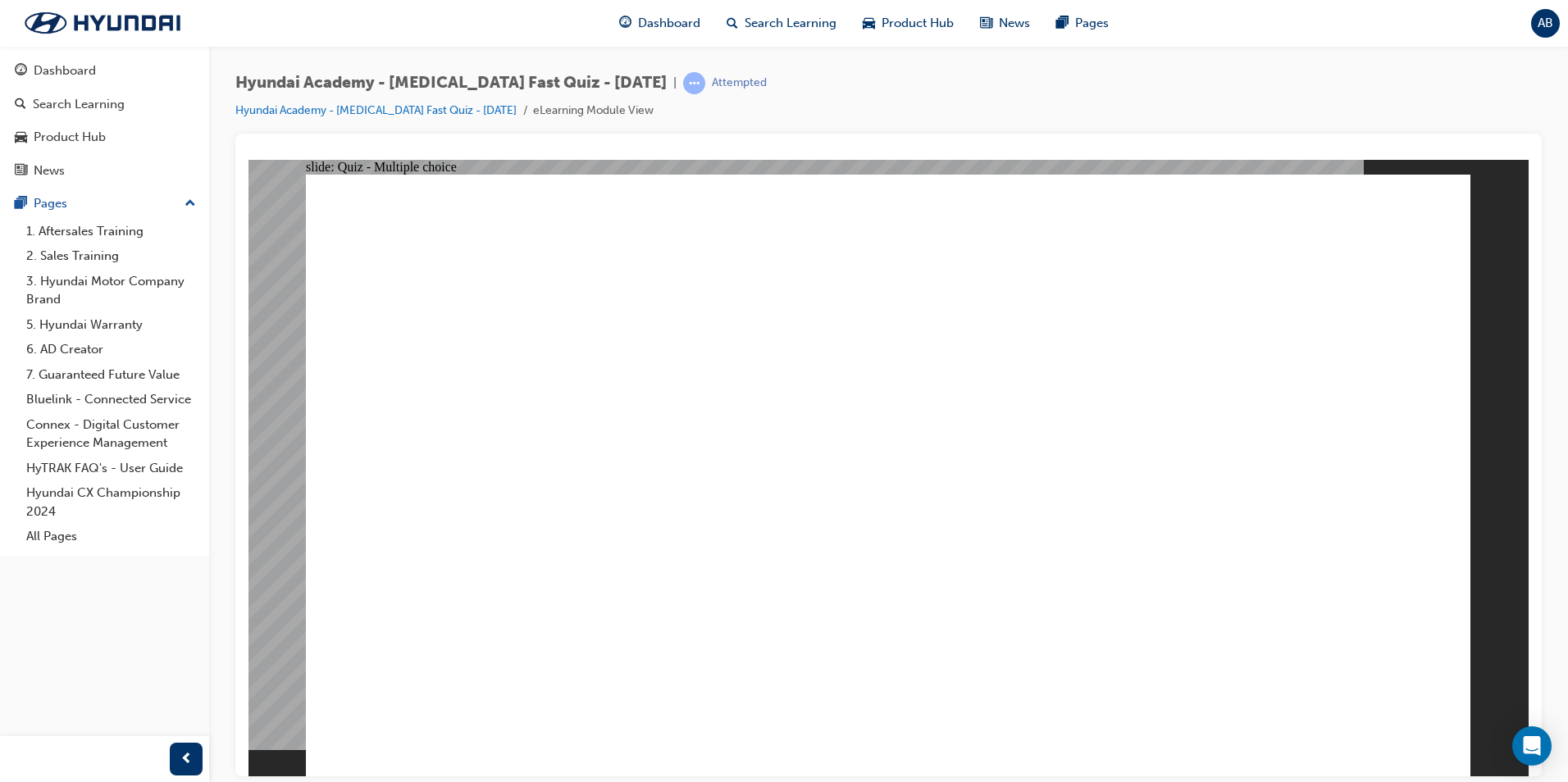
checkbox input "true"
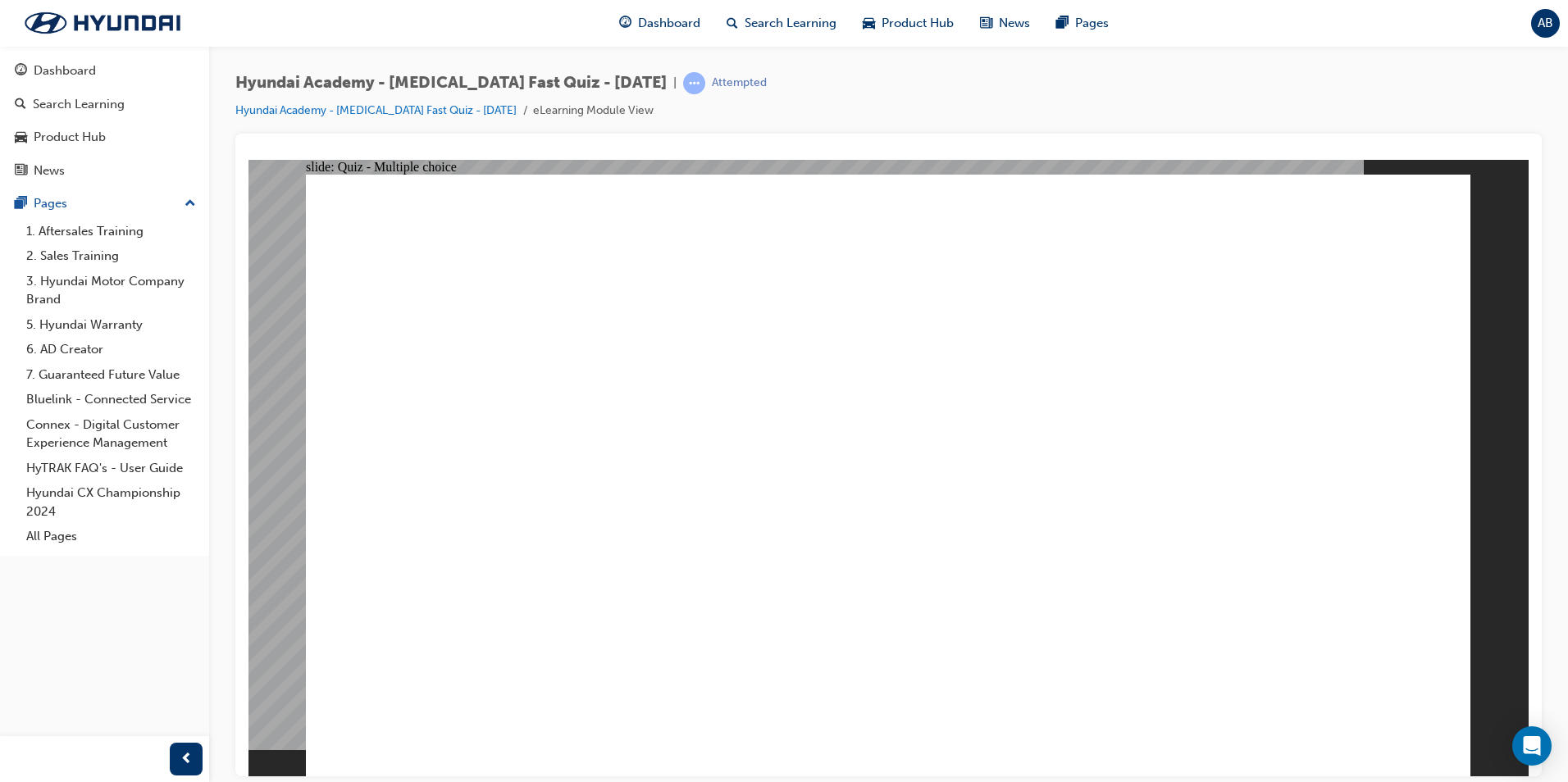
radio input "true"
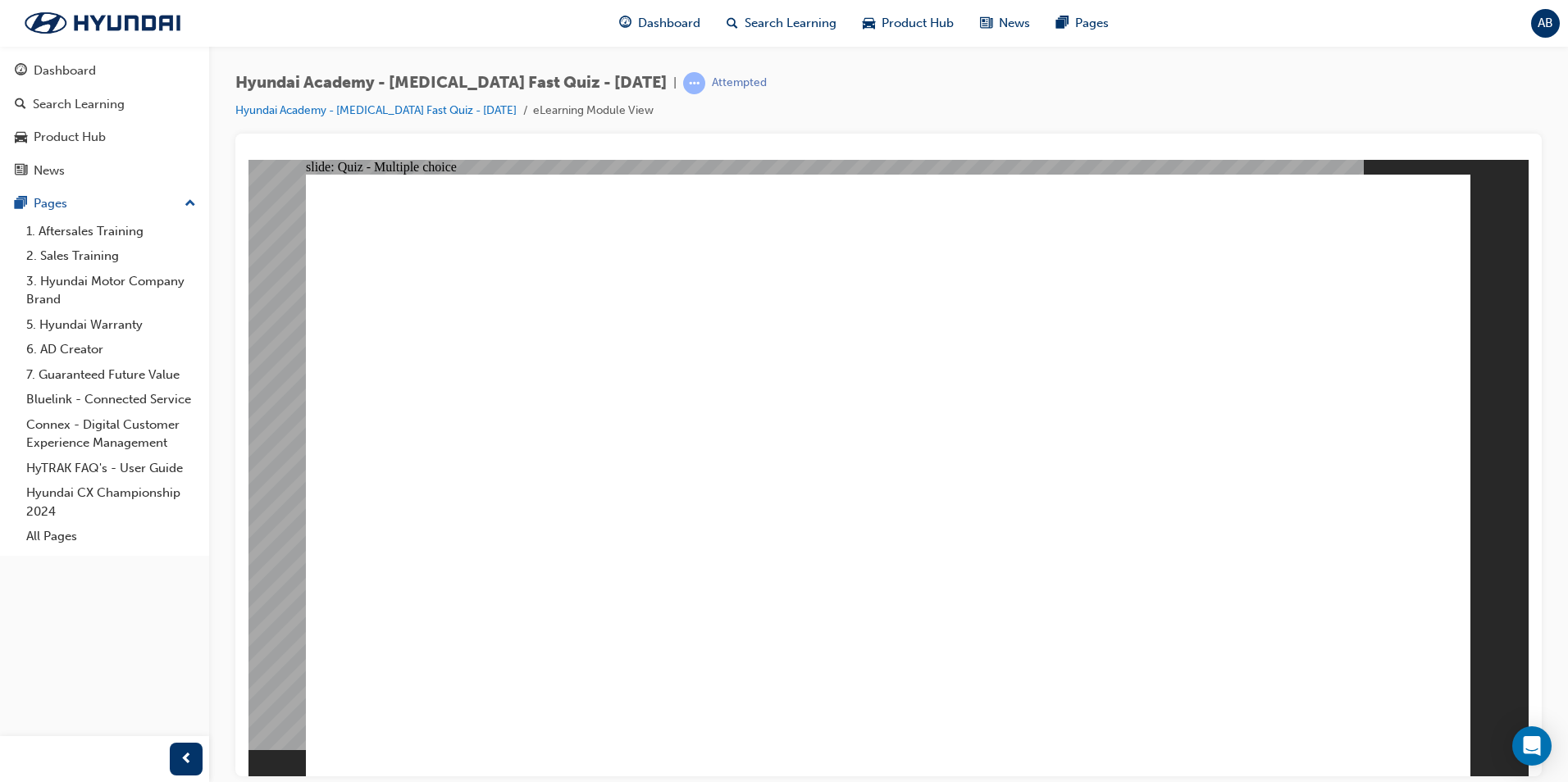
radio input "false"
radio input "true"
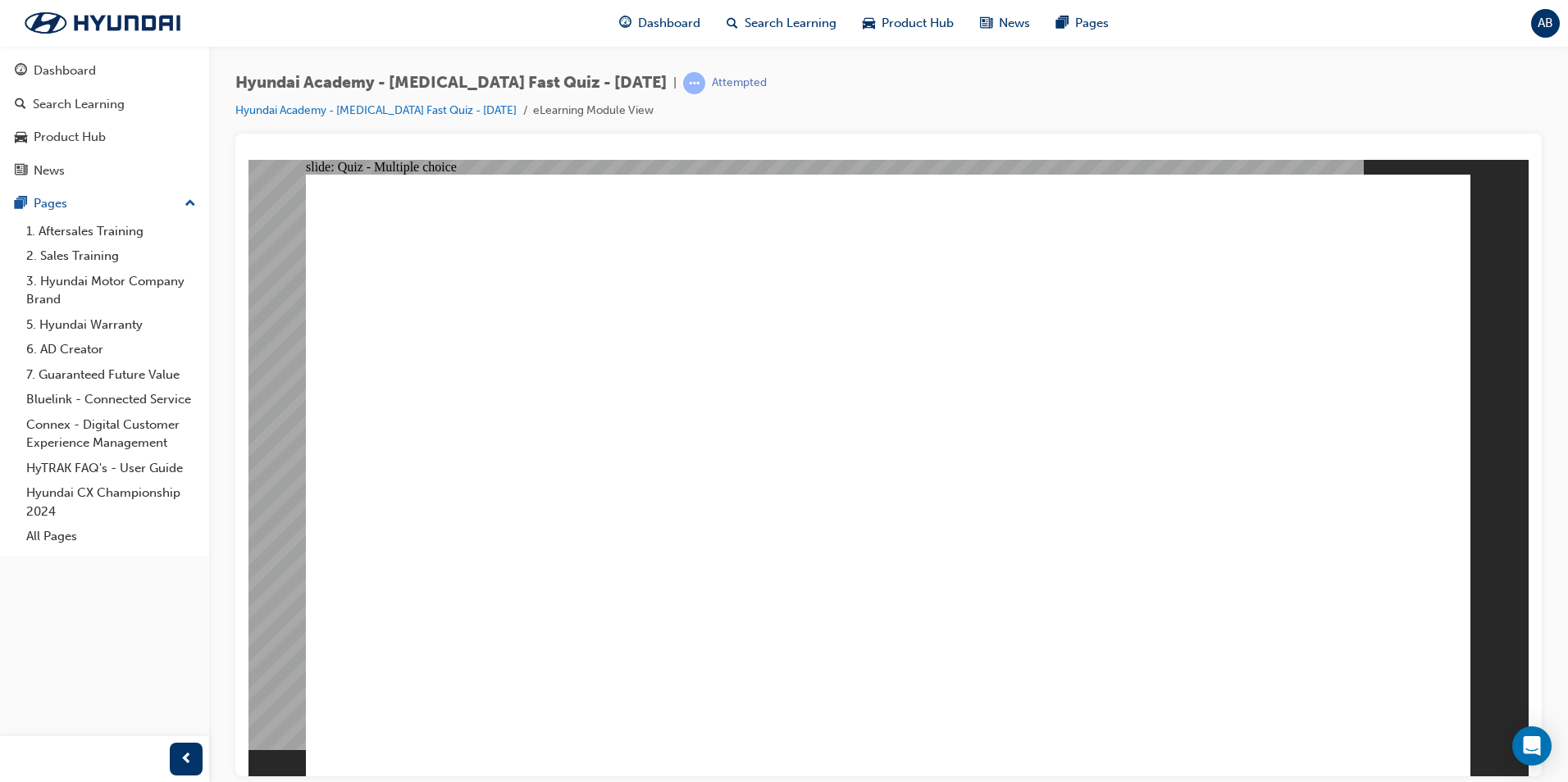
radio input "true"
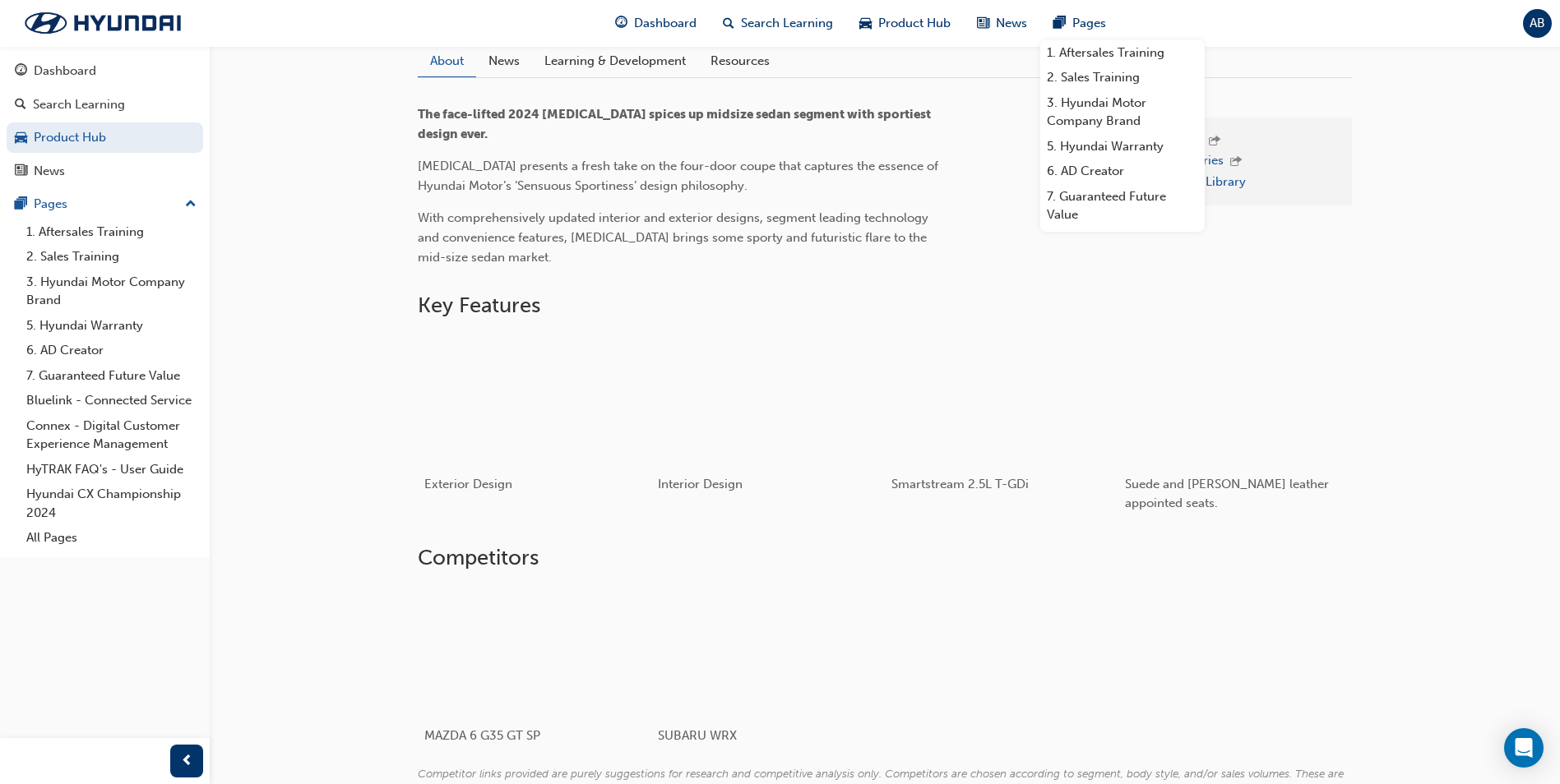
scroll to position [411, 0]
